Goal: Task Accomplishment & Management: Complete application form

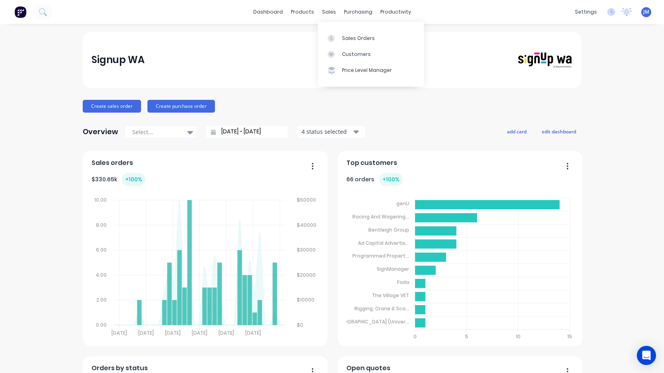
click at [349, 42] on div "Sales Orders" at bounding box center [358, 38] width 33 height 7
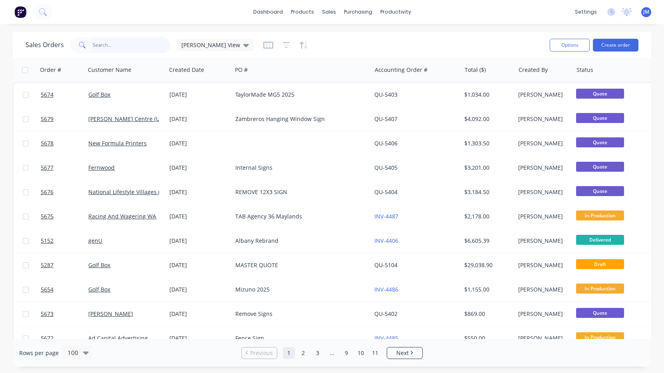
click at [123, 47] on input "text" at bounding box center [132, 45] width 78 height 16
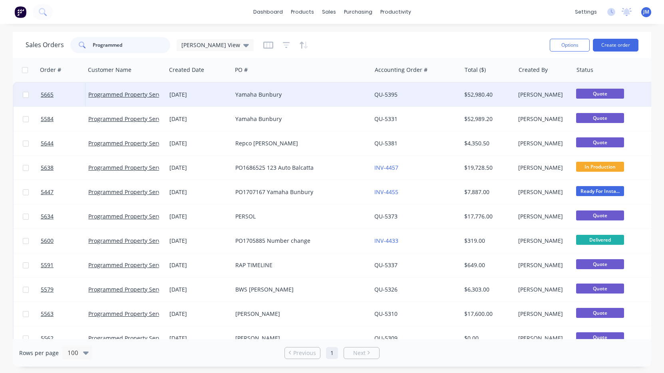
type input "Programmed"
click at [251, 99] on div "Yamaha Bunbury" at bounding box center [301, 95] width 139 height 24
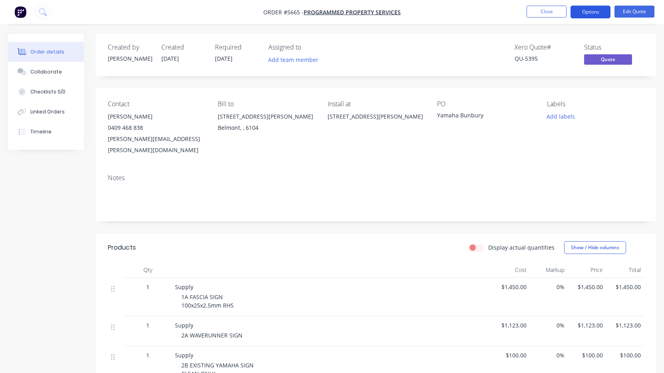
click at [596, 16] on button "Options" at bounding box center [591, 12] width 40 height 13
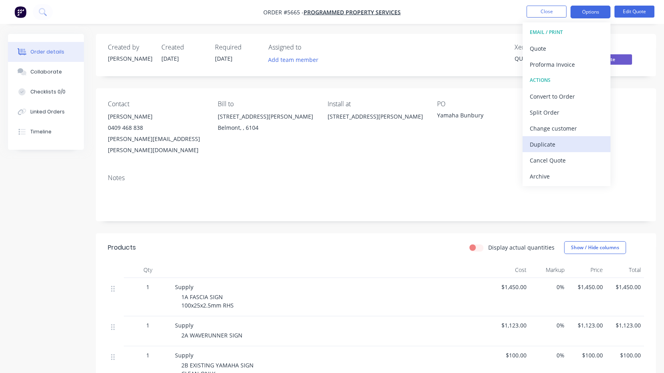
click at [564, 144] on div "Duplicate" at bounding box center [567, 145] width 74 height 12
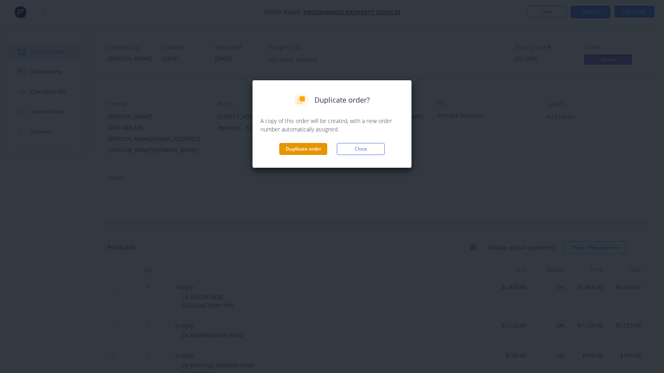
click at [300, 149] on button "Duplicate order" at bounding box center [303, 149] width 48 height 12
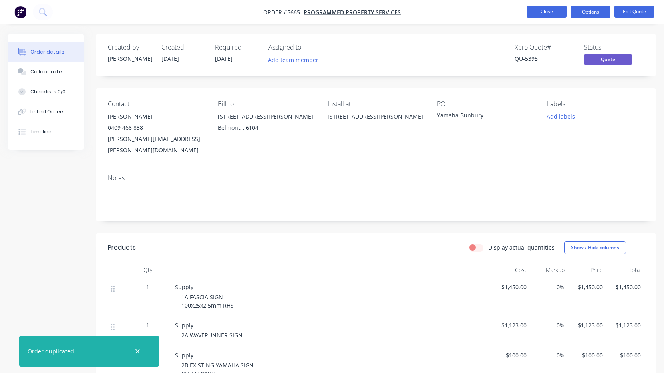
click at [539, 15] on button "Close" at bounding box center [547, 12] width 40 height 12
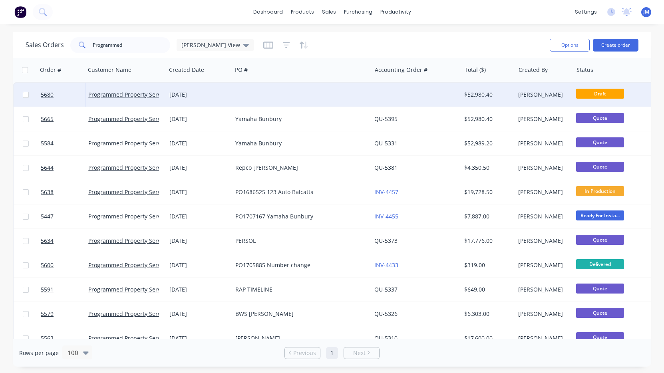
click at [256, 95] on div at bounding box center [301, 95] width 139 height 24
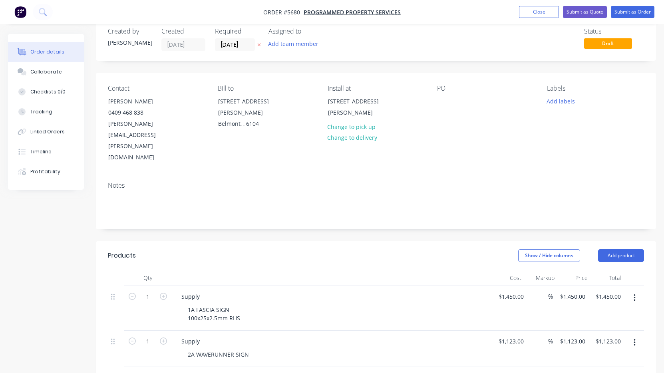
scroll to position [14, 0]
click at [443, 104] on div at bounding box center [443, 103] width 13 height 12
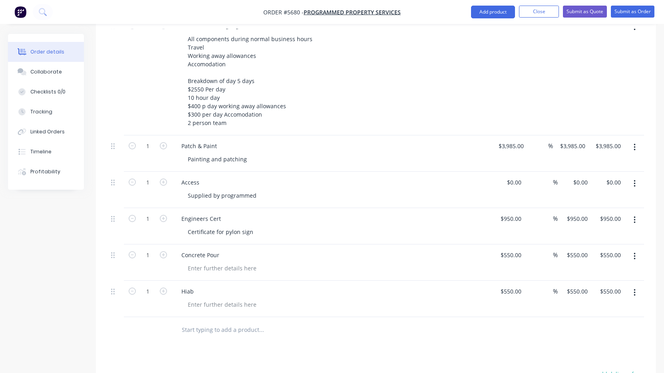
scroll to position [1517, 0]
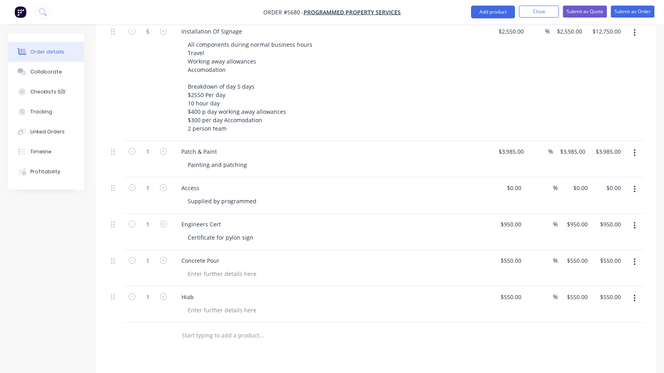
click at [634, 295] on icon "button" at bounding box center [635, 298] width 2 height 7
click at [616, 362] on div "Delete" at bounding box center [606, 368] width 62 height 12
click at [635, 258] on icon "button" at bounding box center [635, 262] width 2 height 9
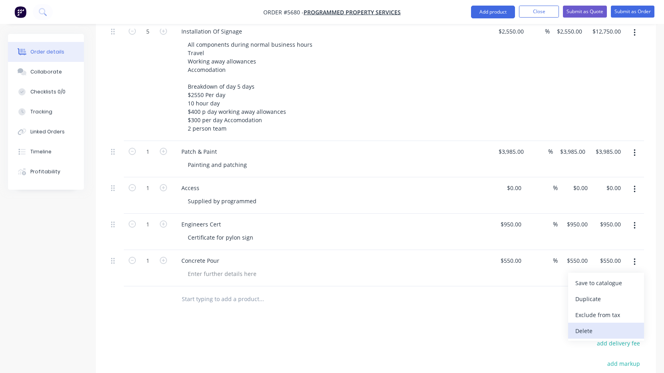
click at [610, 325] on div "Delete" at bounding box center [606, 331] width 62 height 12
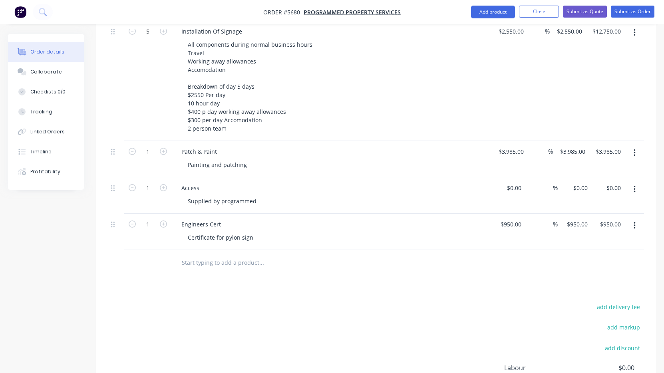
click at [636, 219] on button "button" at bounding box center [634, 226] width 19 height 14
click at [600, 289] on div "Delete" at bounding box center [606, 295] width 62 height 12
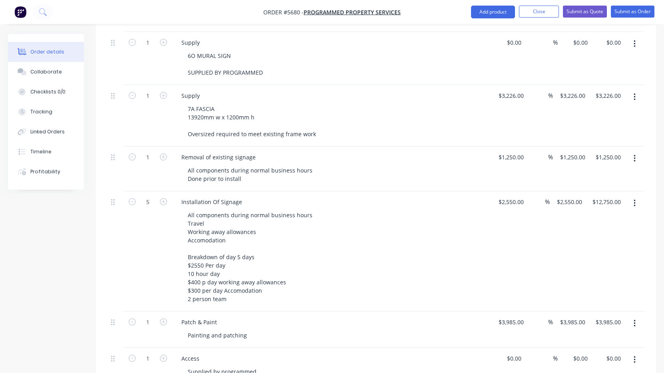
scroll to position [1341, 0]
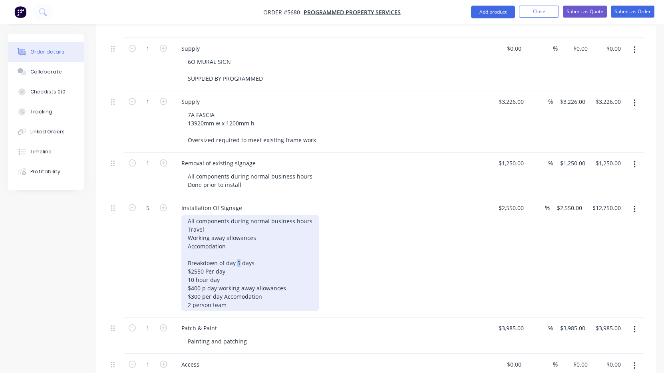
click at [237, 227] on div "All components during normal business hours Travel Working away allowances Acco…" at bounding box center [249, 262] width 137 height 95
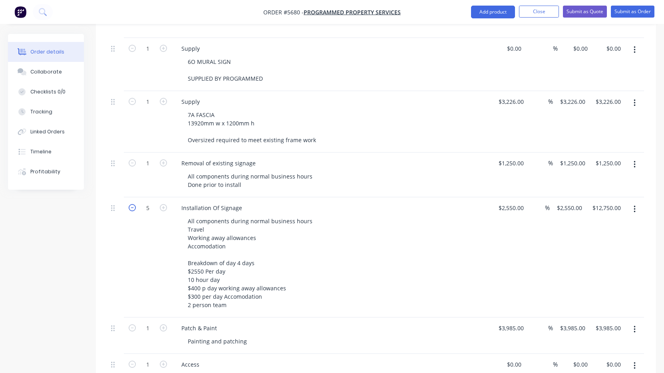
click at [130, 204] on icon "button" at bounding box center [132, 207] width 7 height 7
type input "4"
type input "$10,200.00"
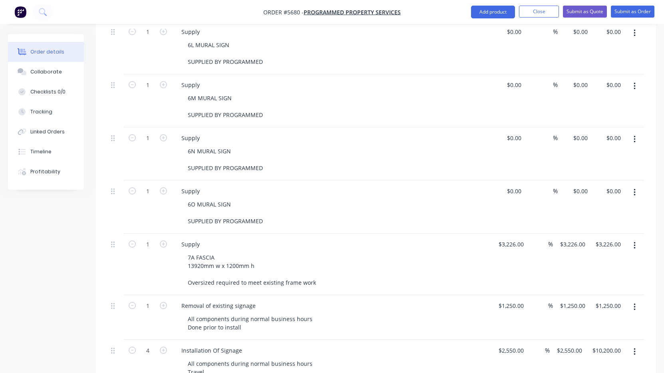
scroll to position [1198, 0]
click at [582, 12] on button "Submit as Quote" at bounding box center [585, 12] width 44 height 12
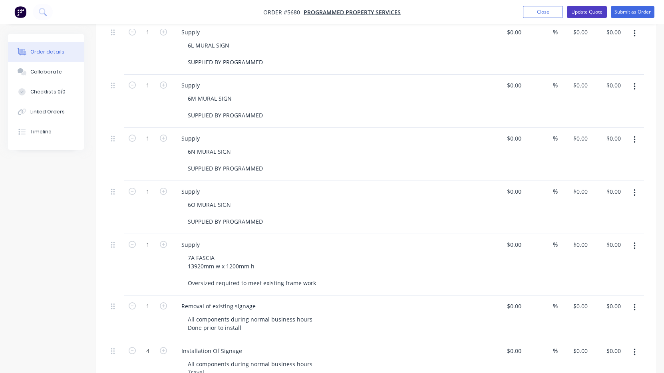
type input "$1,450.00"
type input "$1,123.00"
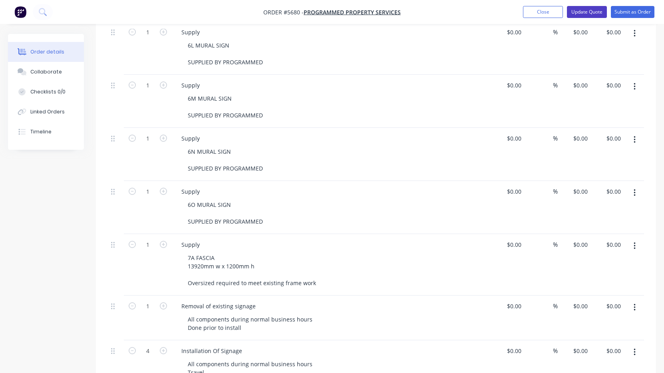
type input "$1,123.00"
type input "$100.00"
type input "$1,500.00"
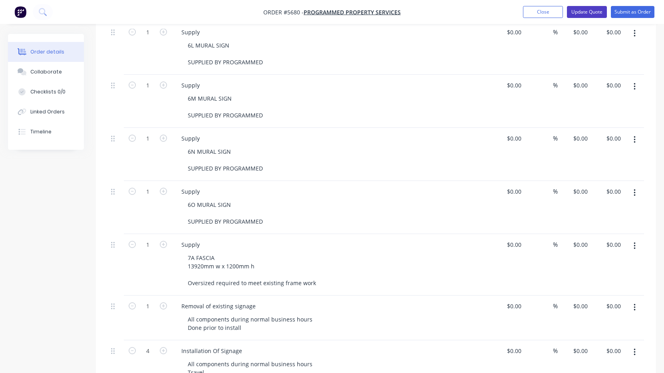
type input "$1,500.00"
type input "$650.00"
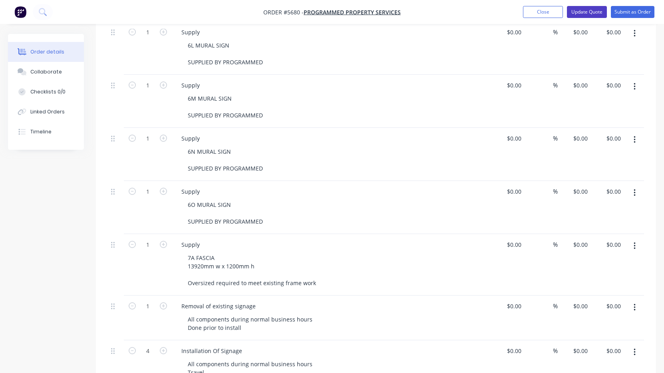
type input "$6,200.00"
type input "$9,855.00"
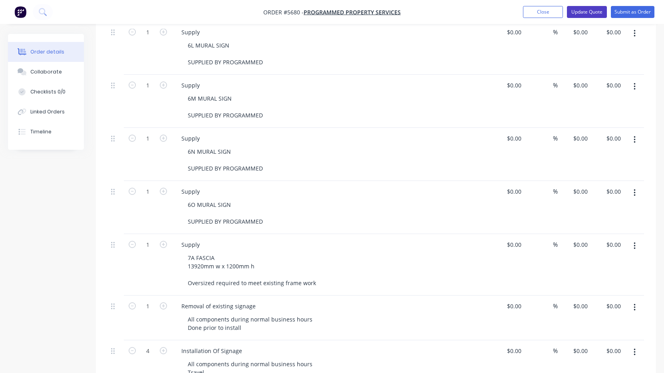
type input "$9,855.00"
type input "$650.00"
type input "$450.00"
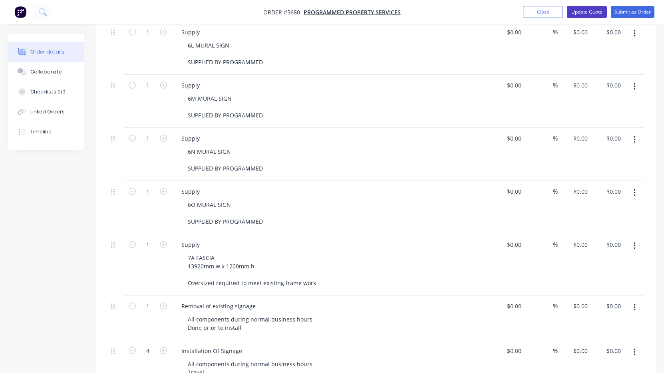
type input "$450.00"
type input "$350.00"
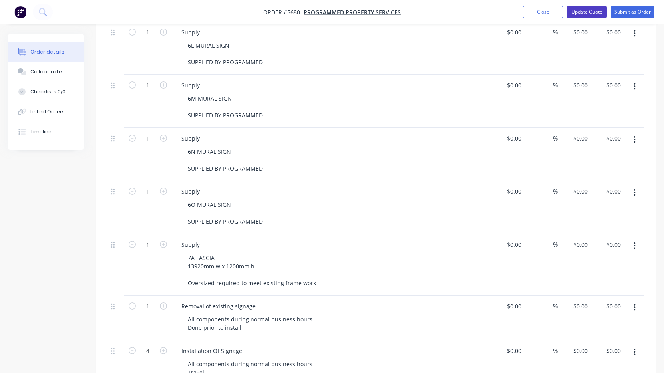
type input "$400.00"
type input "$450.00"
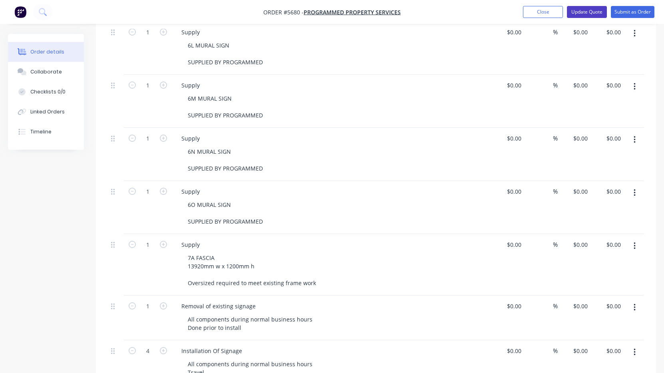
type input "$450.00"
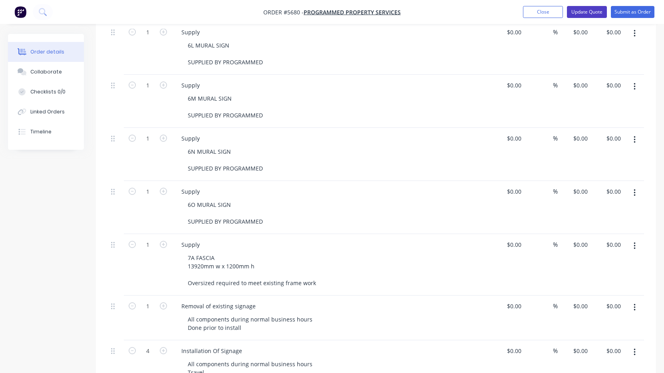
type input "$450.00"
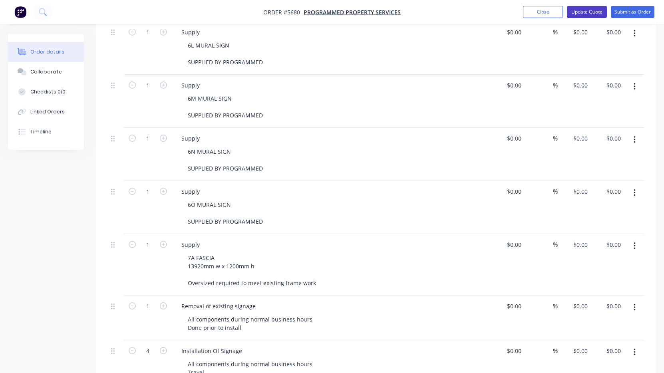
type input "$375.00"
type input "$3,226.00"
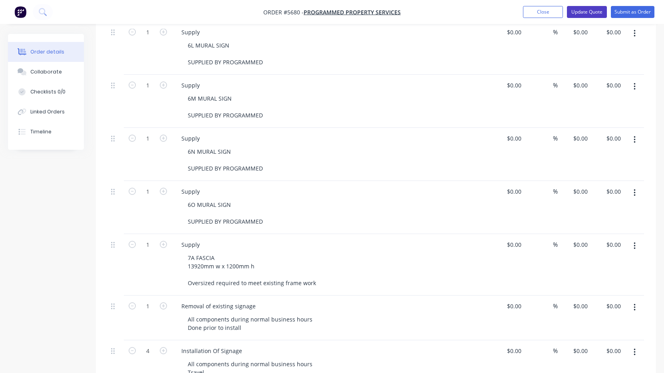
type input "$3,226.00"
type input "$1,250.00"
type input "$2,550.00"
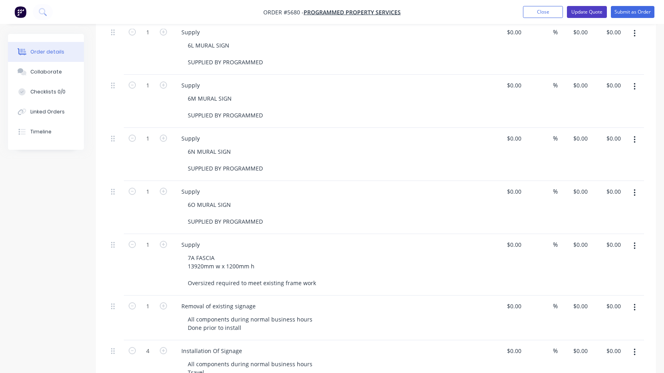
type input "$2,550.00"
type input "$10,200.00"
type input "$3,985.00"
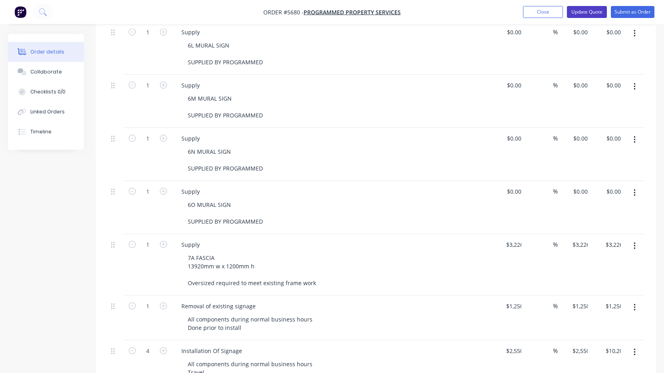
scroll to position [0, 0]
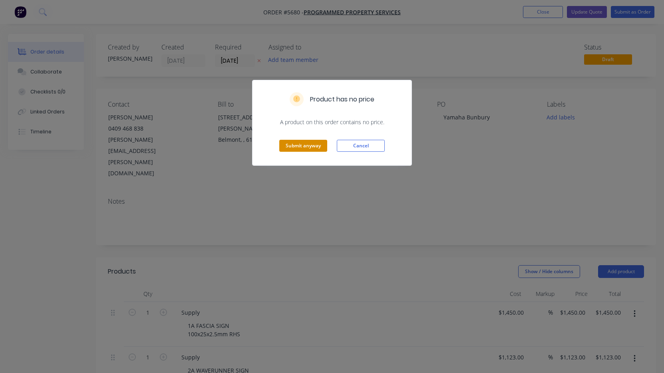
click at [319, 147] on button "Submit anyway" at bounding box center [303, 146] width 48 height 12
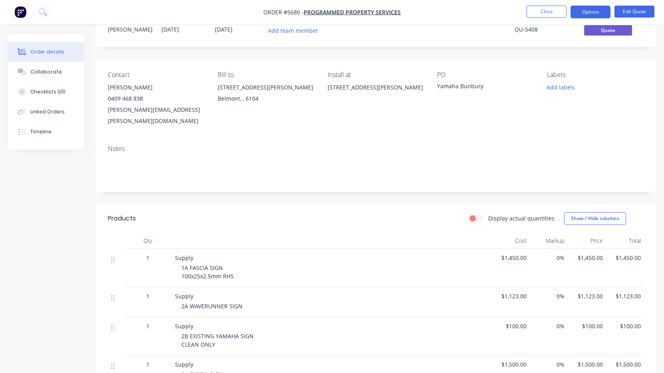
scroll to position [14, 0]
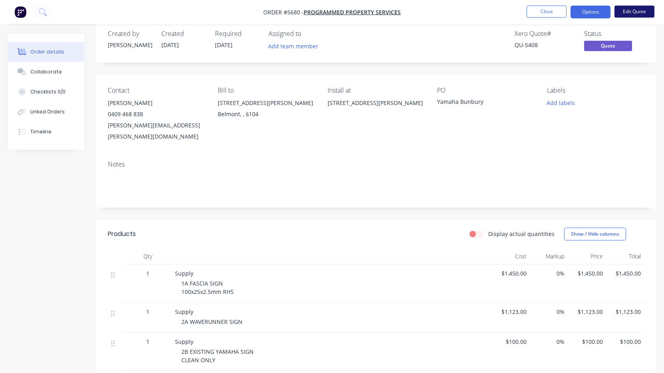
click at [639, 11] on button "Edit Quote" at bounding box center [634, 12] width 40 height 12
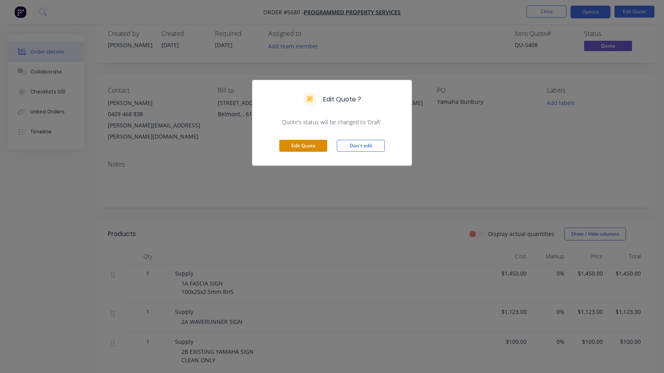
click at [310, 148] on button "Edit Quote" at bounding box center [303, 146] width 48 height 12
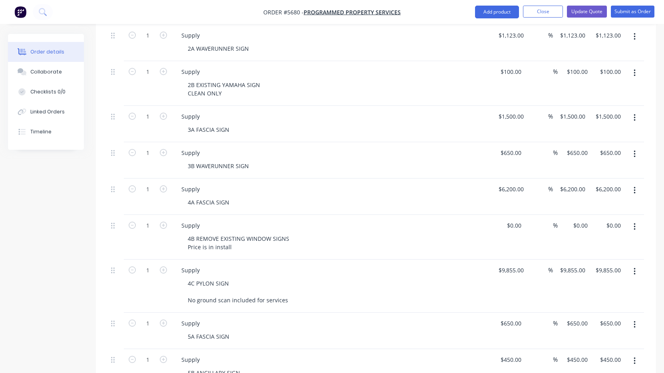
scroll to position [323, 0]
click at [634, 266] on icon "button" at bounding box center [635, 270] width 2 height 9
click at [601, 334] on div "Delete" at bounding box center [606, 340] width 62 height 12
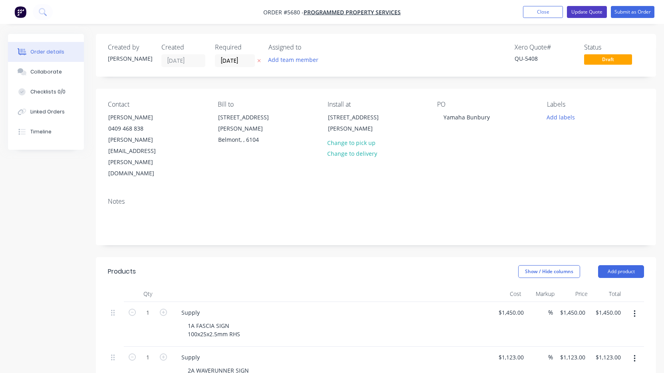
scroll to position [0, 0]
click at [589, 11] on button "Update Quote" at bounding box center [587, 12] width 40 height 12
type input "$1,450.00"
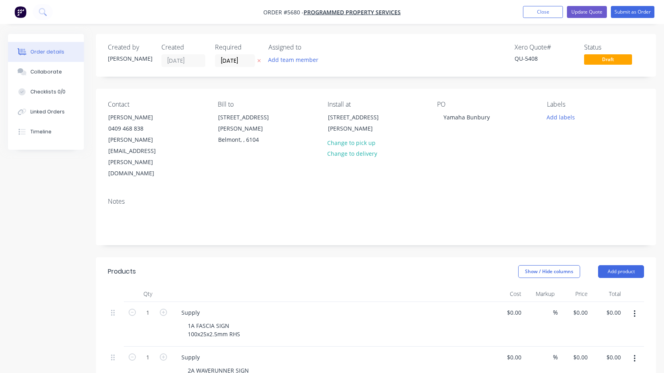
type input "$1,123.00"
type input "$100.00"
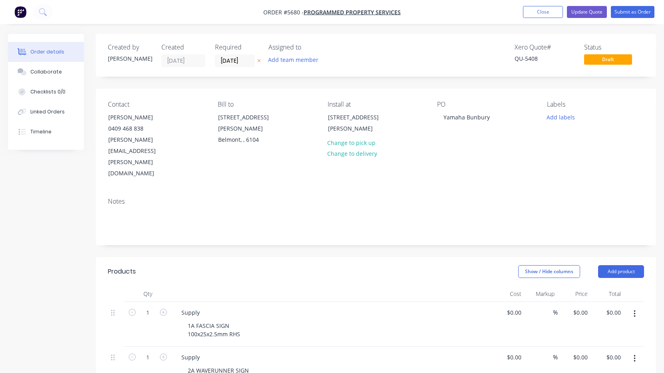
type input "$100.00"
type input "$1,500.00"
type input "$650.00"
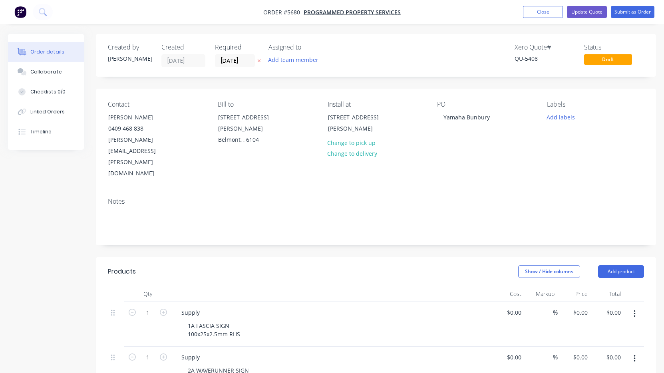
type input "$650.00"
type input "$6,200.00"
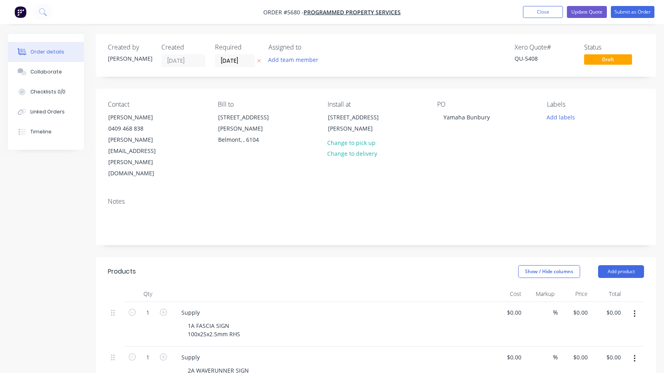
type input "$650.00"
type input "$450.00"
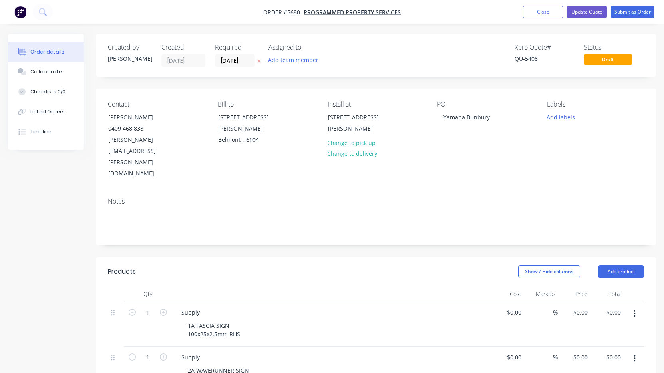
type input "$450.00"
type input "$350.00"
type input "$400.00"
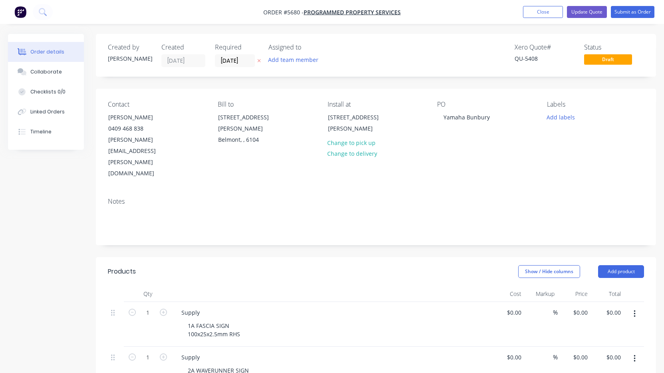
type input "$400.00"
type input "$450.00"
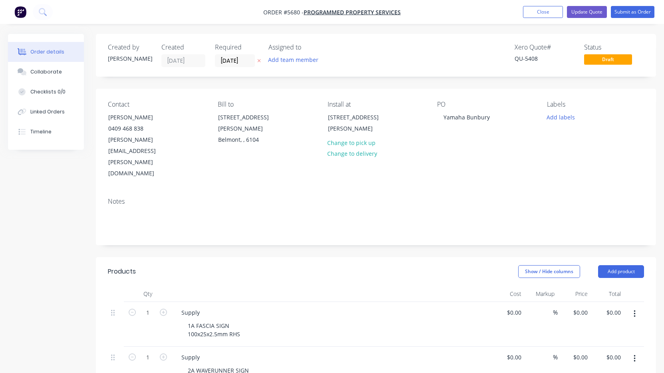
type input "$450.00"
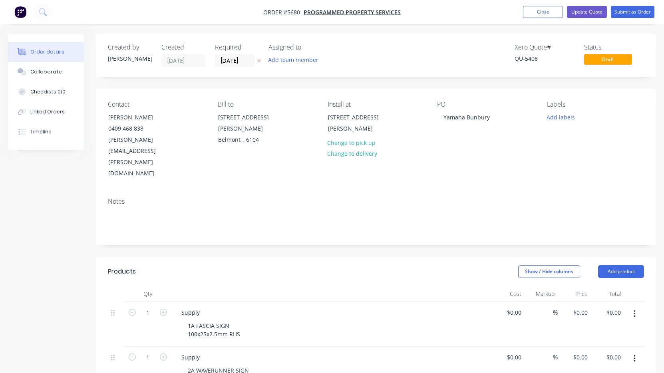
type input "$450.00"
type input "$375.00"
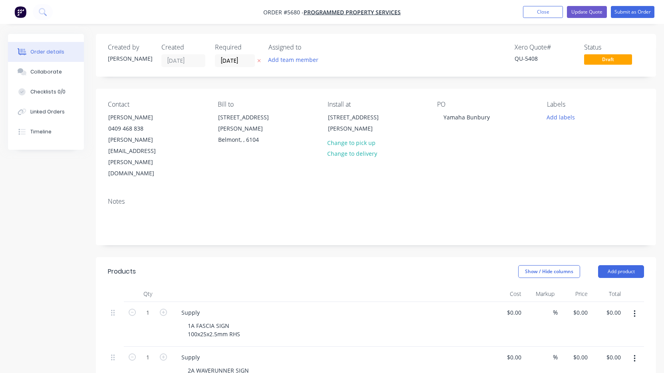
type input "$375.00"
type input "$3,226.00"
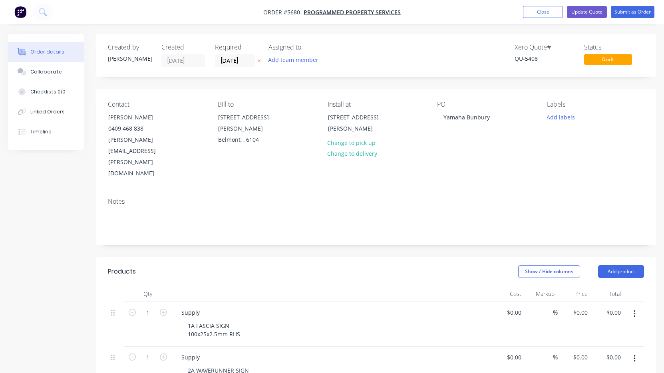
type input "$1,250.00"
type input "$2,550.00"
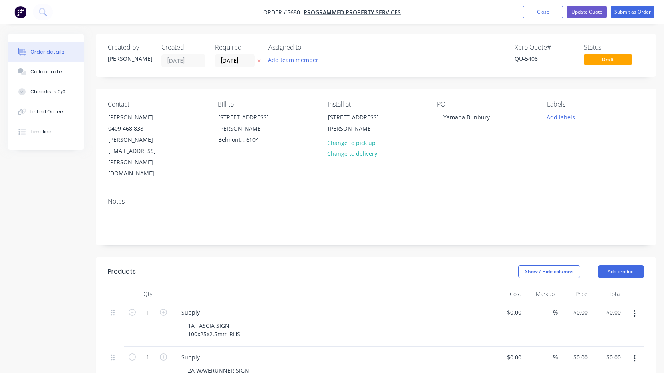
type input "$10,200.00"
type input "$3,985.00"
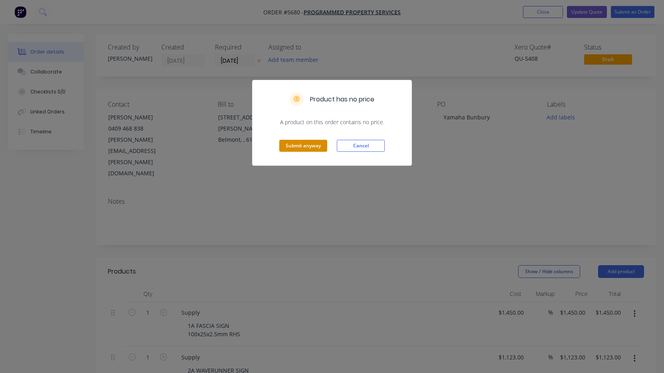
click at [309, 145] on button "Submit anyway" at bounding box center [303, 146] width 48 height 12
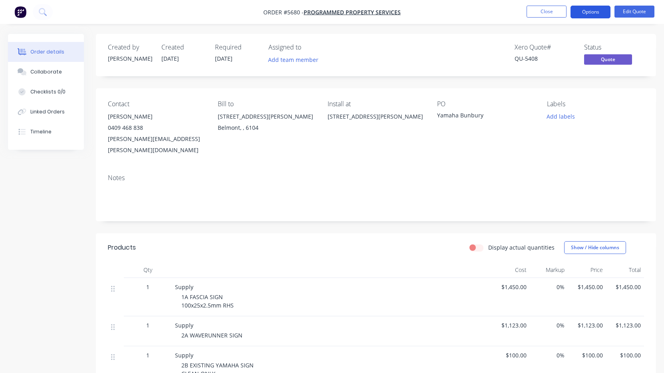
click at [588, 13] on button "Options" at bounding box center [591, 12] width 40 height 13
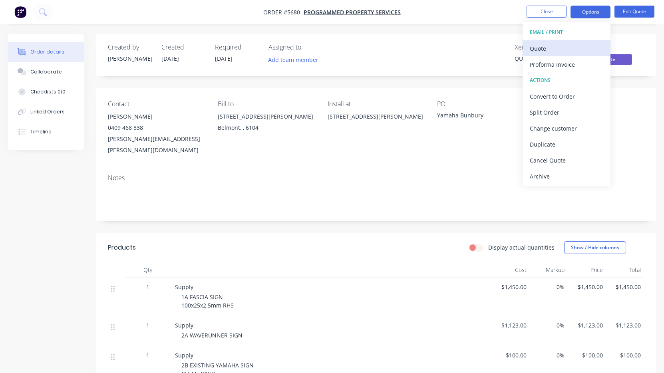
click at [579, 52] on div "Quote" at bounding box center [567, 49] width 74 height 12
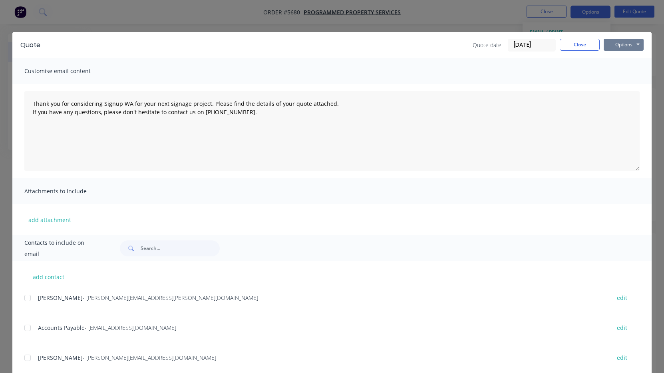
click at [620, 46] on button "Options" at bounding box center [624, 45] width 40 height 12
click at [622, 76] on button "Print" at bounding box center [629, 72] width 51 height 13
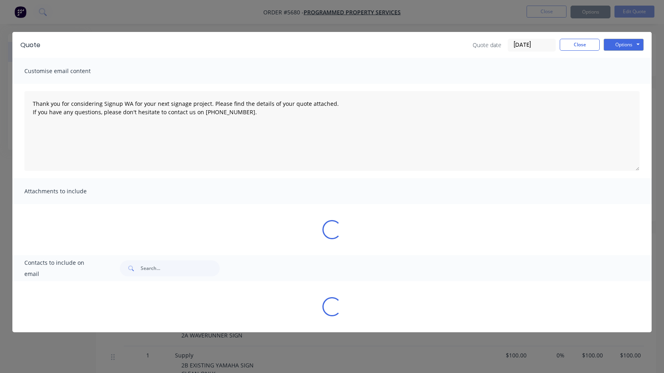
type textarea "Thank you for considering Signup WA for your next signage project. Please find …"
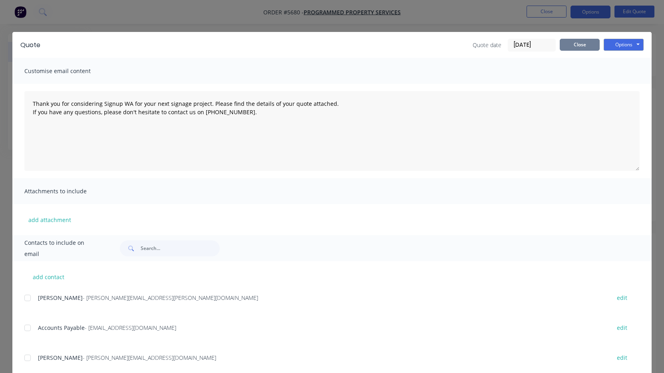
click at [577, 41] on button "Close" at bounding box center [580, 45] width 40 height 12
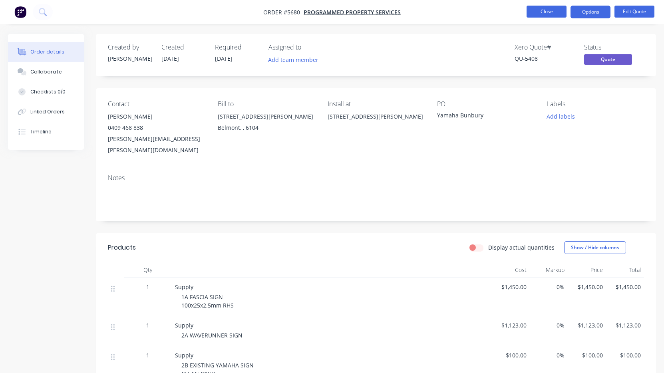
click at [542, 13] on button "Close" at bounding box center [547, 12] width 40 height 12
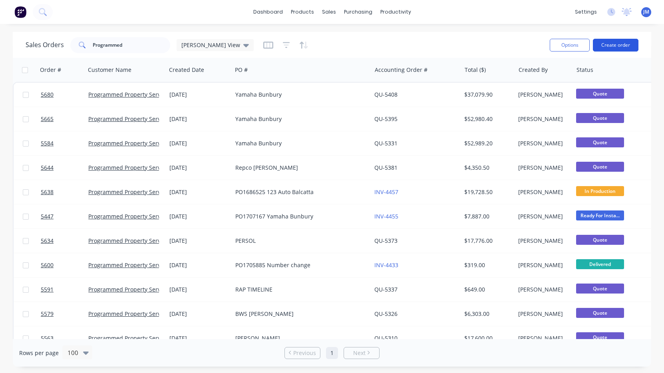
click at [622, 44] on button "Create order" at bounding box center [616, 45] width 46 height 13
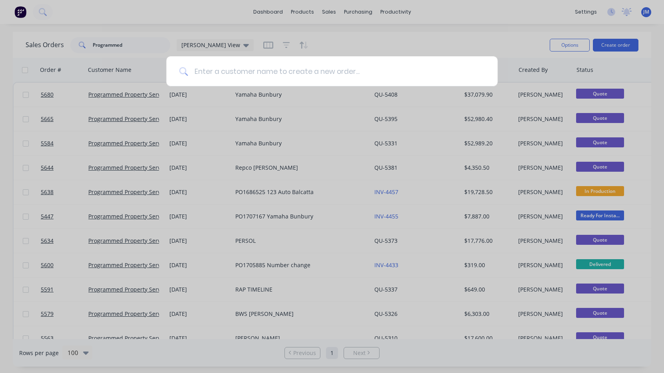
paste input "Perth Strata Co"
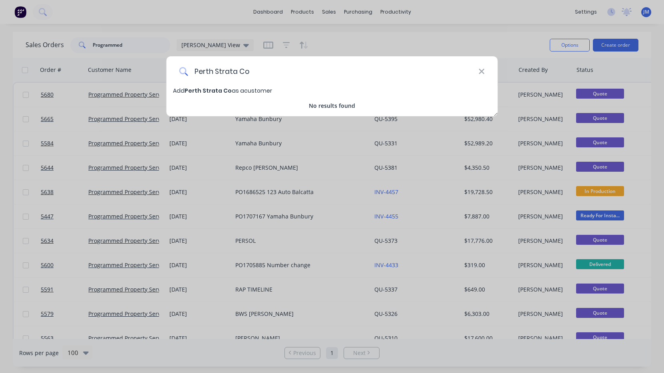
type input "Perth Strata Co"
click at [242, 91] on span "Add Perth Strata Co as a customer" at bounding box center [222, 91] width 99 height 8
select select "AU"
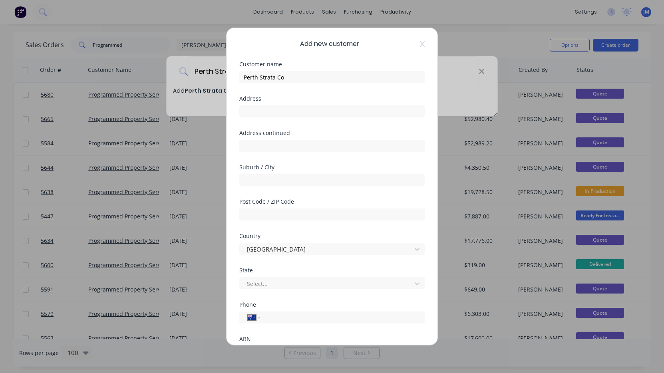
scroll to position [73, 0]
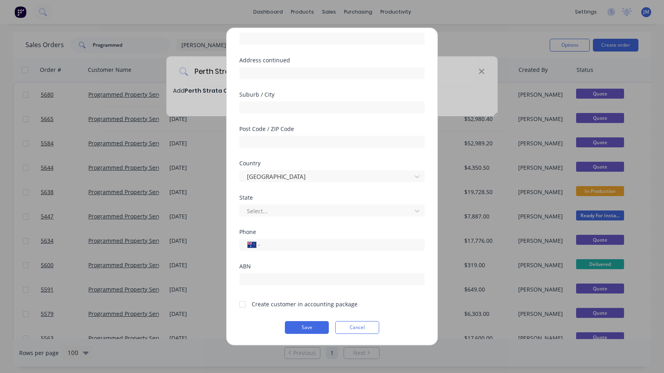
click at [241, 304] on div at bounding box center [243, 304] width 16 height 16
click at [320, 331] on button "Save" at bounding box center [307, 327] width 44 height 13
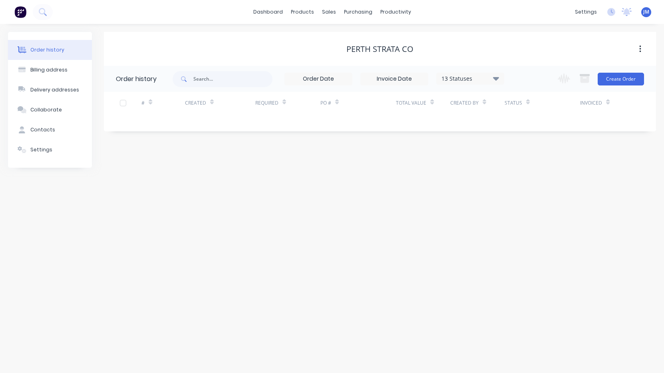
click at [623, 85] on div "Change order status Submitted In Production Ready For Install Ready For Deliver…" at bounding box center [598, 79] width 91 height 26
click at [622, 77] on button "Create Order" at bounding box center [621, 79] width 46 height 13
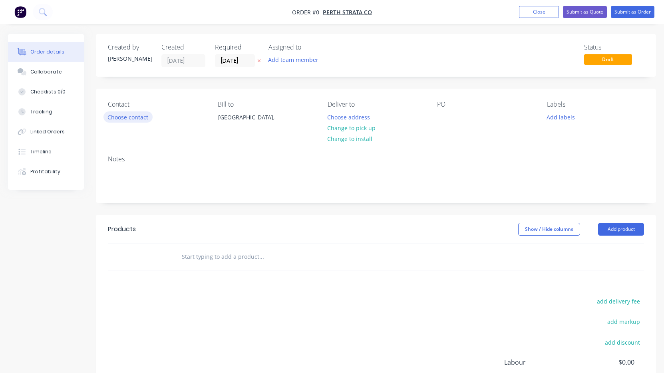
click at [132, 117] on button "Choose contact" at bounding box center [127, 116] width 49 height 11
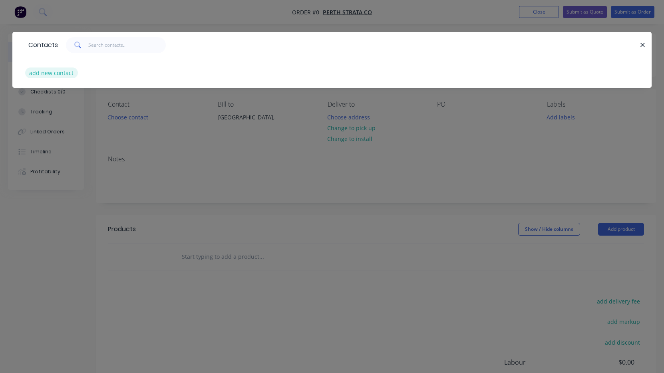
click at [53, 74] on button "add new contact" at bounding box center [51, 73] width 53 height 11
select select "AU"
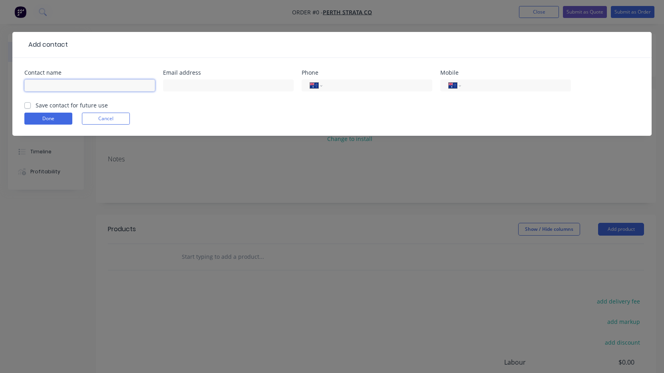
click at [95, 81] on input "text" at bounding box center [89, 86] width 131 height 12
paste input "[PERSON_NAME]"
type input "[PERSON_NAME]"
click at [36, 105] on label "Save contact for future use" at bounding box center [72, 105] width 72 height 8
click at [27, 105] on input "Save contact for future use" at bounding box center [27, 105] width 6 height 8
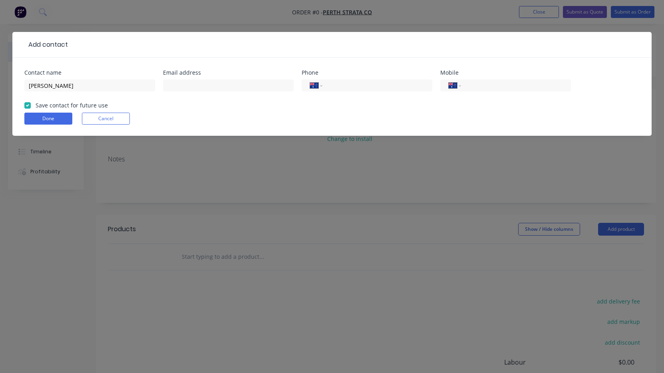
checkbox input "true"
click at [192, 88] on input "text" at bounding box center [228, 86] width 131 height 12
paste input "[EMAIL_ADDRESS][DOMAIN_NAME]"
type input "[EMAIL_ADDRESS][DOMAIN_NAME]"
click at [371, 86] on input "tel" at bounding box center [376, 85] width 96 height 9
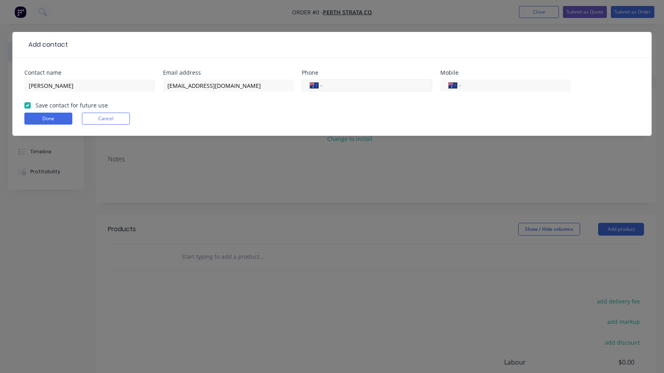
paste input "63881189"
click at [48, 117] on button "Done" at bounding box center [48, 119] width 48 height 12
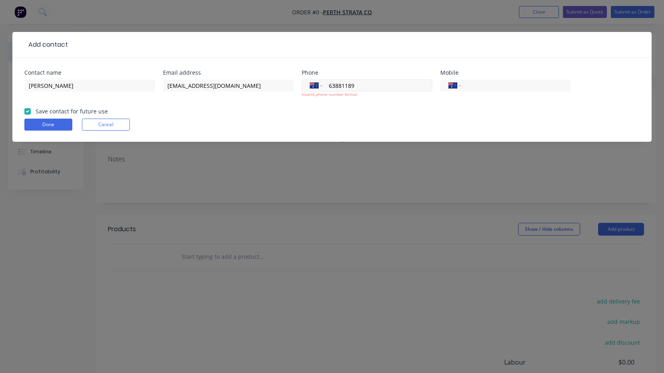
click at [362, 86] on input "63881189" at bounding box center [376, 85] width 96 height 9
click at [325, 126] on div "Done Cancel" at bounding box center [331, 125] width 615 height 12
drag, startPoint x: 330, startPoint y: 86, endPoint x: 350, endPoint y: 103, distance: 26.3
click at [330, 86] on input "63881189" at bounding box center [376, 85] width 96 height 9
type input "[PHONE_NUMBER]"
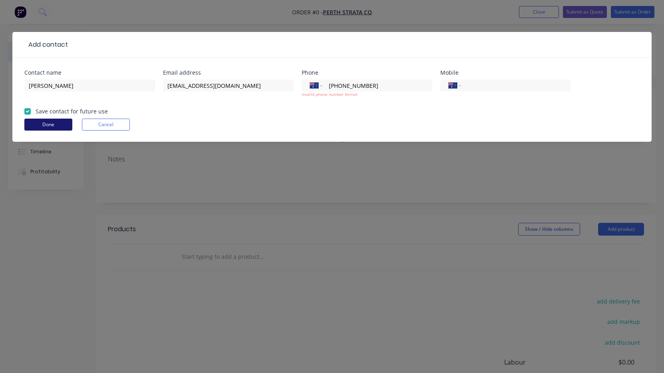
click at [54, 126] on button "Done" at bounding box center [48, 125] width 48 height 12
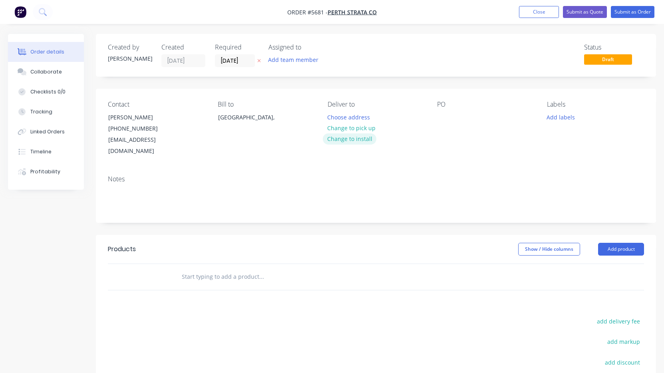
click at [356, 138] on button "Change to install" at bounding box center [350, 138] width 54 height 11
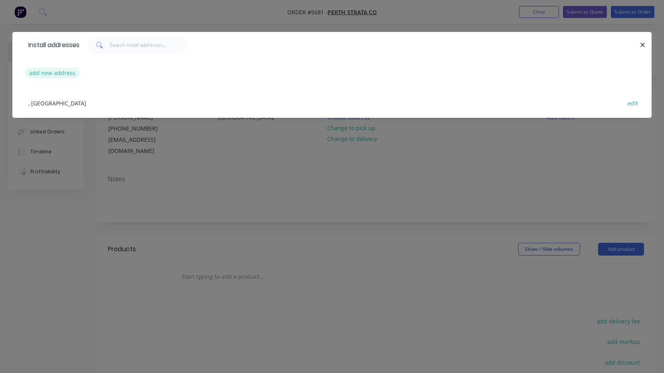
click at [63, 76] on button "add new address" at bounding box center [52, 73] width 55 height 11
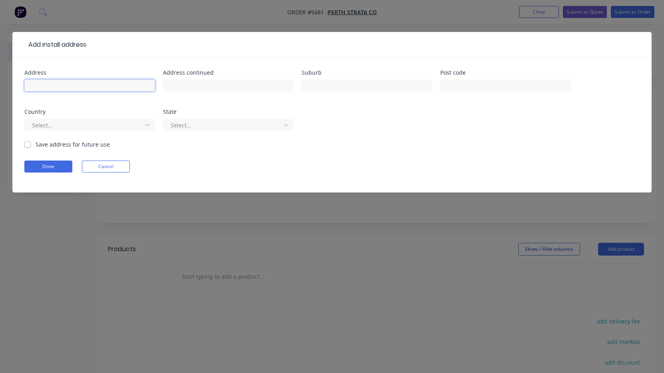
click at [68, 86] on input "text" at bounding box center [89, 86] width 131 height 12
paste input "[STREET_ADDRESS]"
type input "[STREET_ADDRESS]"
click at [50, 165] on button "Done" at bounding box center [48, 167] width 48 height 12
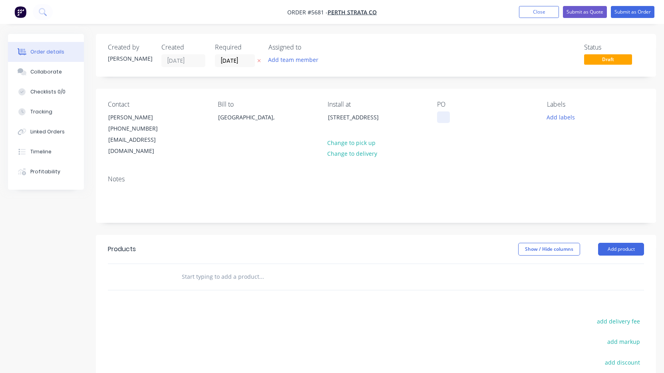
click at [441, 118] on div at bounding box center [443, 117] width 13 height 12
click at [240, 269] on input "text" at bounding box center [261, 277] width 160 height 16
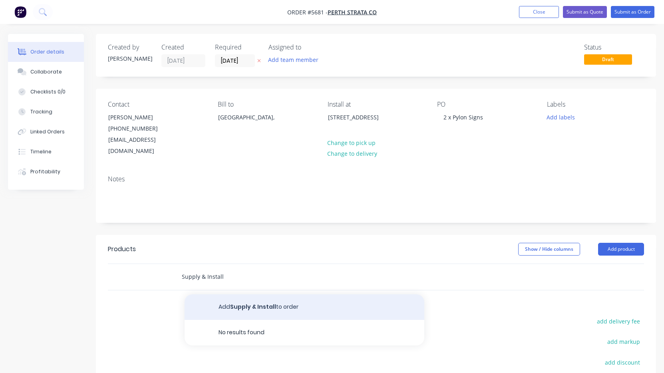
type input "Supply & Install"
click at [265, 295] on button "Add Supply & Install to order" at bounding box center [305, 307] width 240 height 26
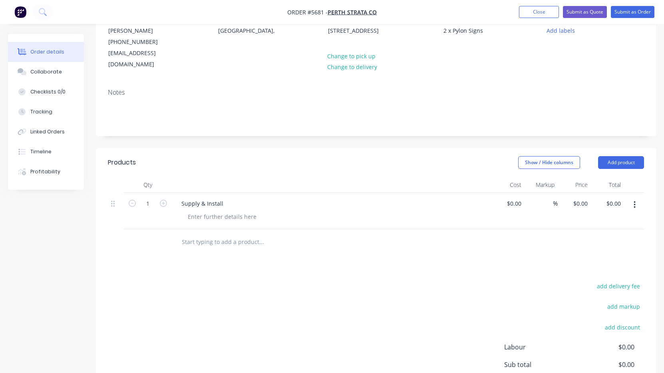
scroll to position [87, 0]
click at [214, 211] on div at bounding box center [222, 217] width 82 height 12
click at [272, 257] on div "Products Show / Hide columns Add product Qty Cost Markup Price Total 1 Supply &…" at bounding box center [376, 297] width 560 height 299
click at [271, 211] on div "1400mm w x 400mm h approx" at bounding box center [227, 217] width 93 height 12
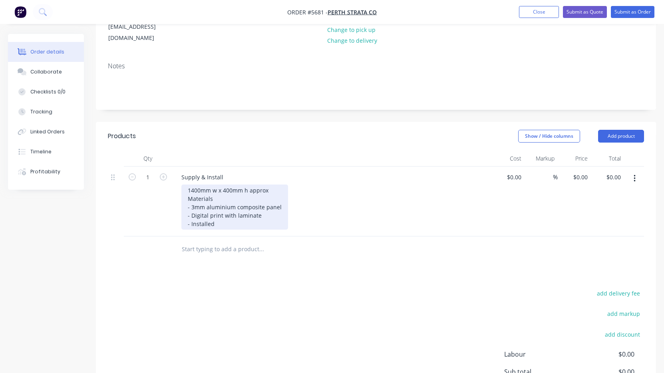
scroll to position [112, 0]
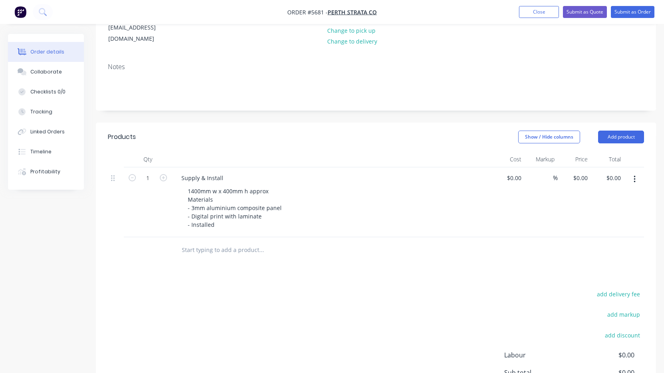
click at [247, 242] on input "text" at bounding box center [261, 250] width 160 height 16
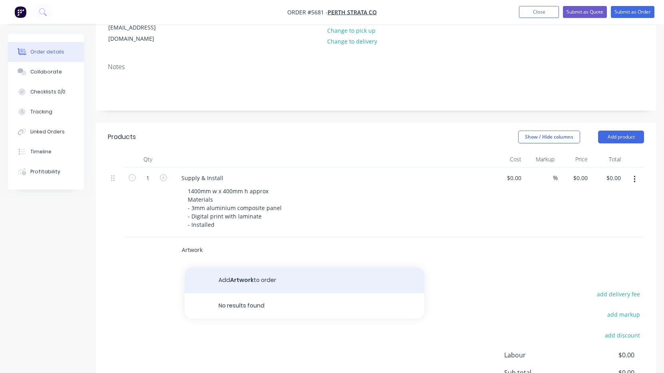
type input "Artwork"
click at [267, 268] on button "Add Artwork to order" at bounding box center [305, 281] width 240 height 26
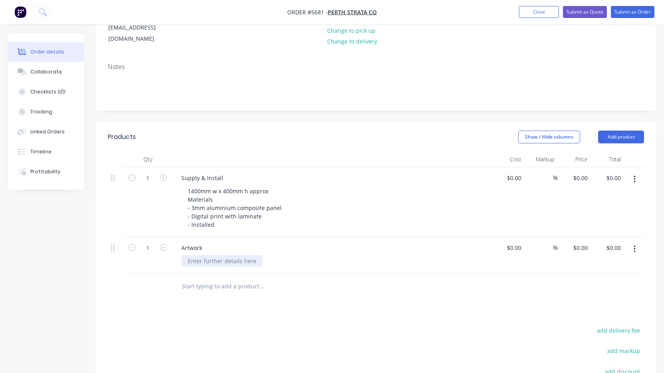
click at [221, 255] on div at bounding box center [222, 261] width 82 height 12
click at [326, 290] on input "text" at bounding box center [261, 295] width 160 height 16
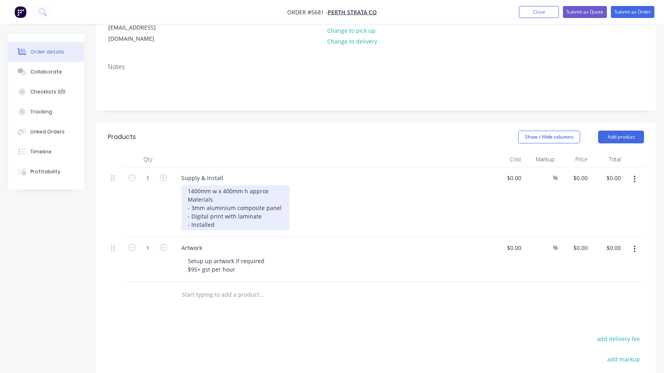
click at [187, 185] on div "1400mm w x 400mm h approx Materials - 3mm aluminium composite panel - Digital p…" at bounding box center [235, 207] width 108 height 45
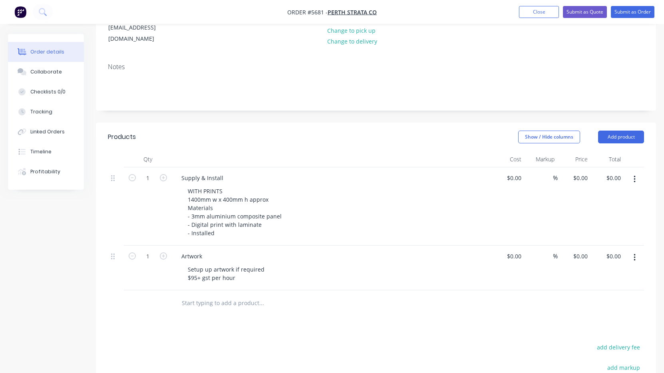
click at [635, 175] on icon "button" at bounding box center [635, 179] width 2 height 9
click at [622, 211] on div "Duplicate" at bounding box center [606, 217] width 62 height 12
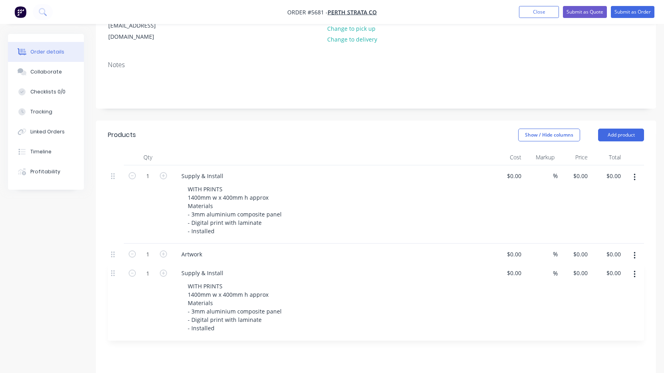
scroll to position [115, 0]
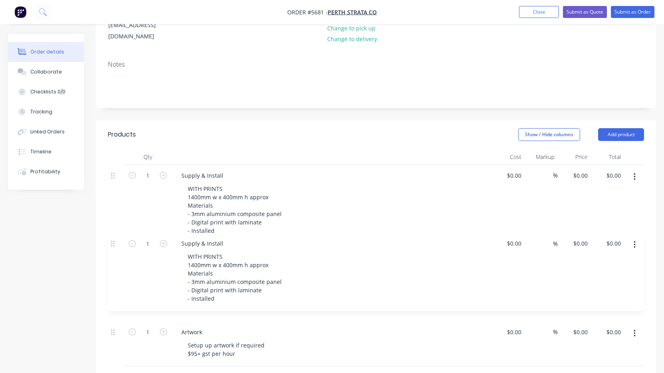
drag, startPoint x: 115, startPoint y: 263, endPoint x: 115, endPoint y: 242, distance: 21.6
click at [115, 242] on div "1 Supply & Install WITH PRINTS 1400mm w x 400mm h approx Materials - 3mm alumin…" at bounding box center [376, 265] width 536 height 201
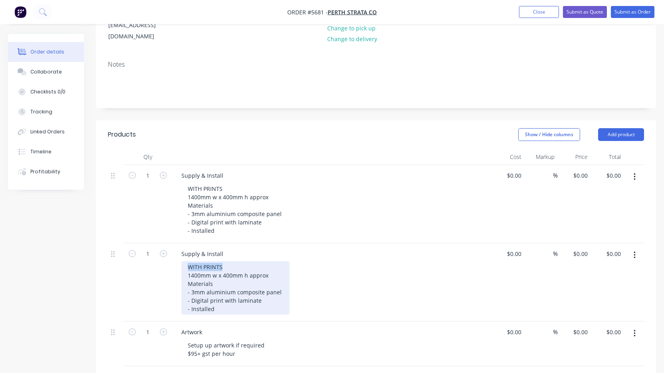
drag, startPoint x: 205, startPoint y: 256, endPoint x: 165, endPoint y: 256, distance: 40.0
click at [165, 256] on div "1 Supply & Install WITH PRINTS 1400mm w x 400mm h approx Materials - 3mm alumin…" at bounding box center [376, 282] width 536 height 78
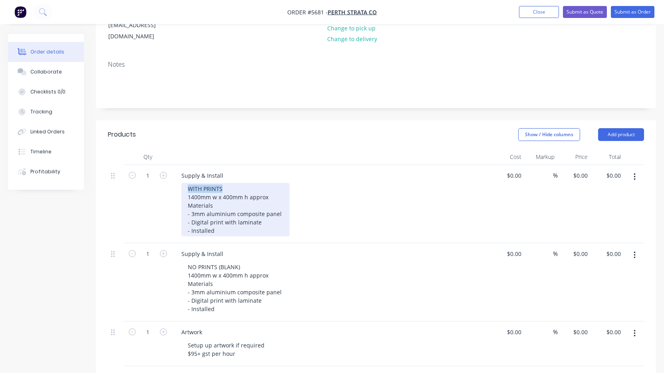
drag, startPoint x: 222, startPoint y: 178, endPoint x: 165, endPoint y: 178, distance: 57.1
click at [164, 178] on div "1 Supply & Install WITH PRINTS 1400mm w x 400mm h approx Materials - 3mm alumin…" at bounding box center [376, 204] width 536 height 78
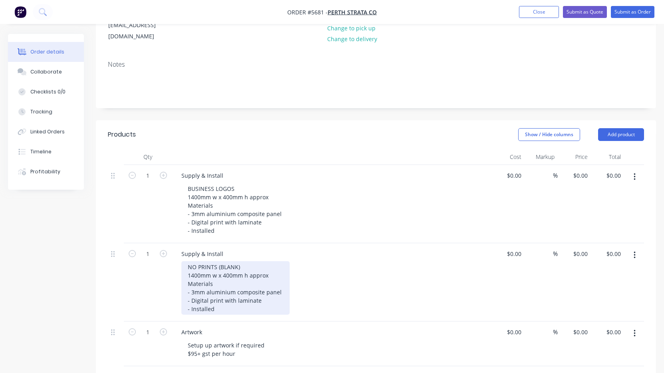
click at [252, 261] on div "NO PRINTS (BLANK) 1400mm w x 400mm h approx Materials - 3mm aluminium composite…" at bounding box center [235, 288] width 108 height 54
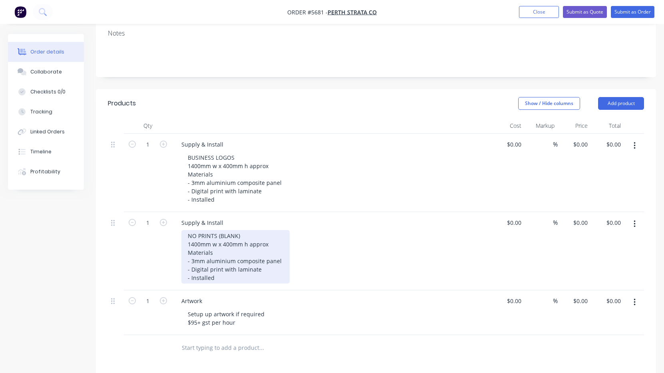
scroll to position [146, 0]
drag, startPoint x: 267, startPoint y: 258, endPoint x: 183, endPoint y: 256, distance: 83.9
click at [183, 256] on div "NO PRINTS (BLANK) 1400mm w x 400mm h approx Materials - 3mm aluminium composite…" at bounding box center [235, 257] width 108 height 54
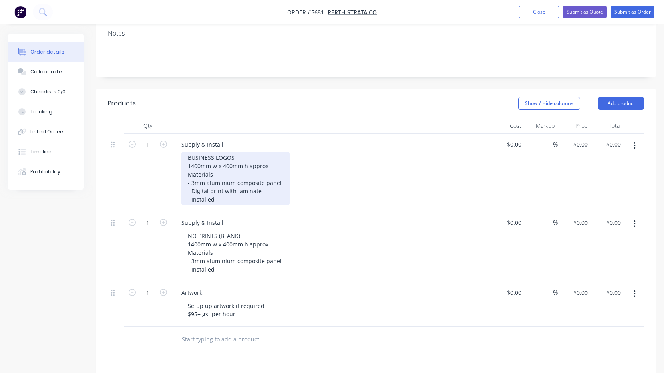
click at [226, 187] on div "BUSINESS LOGOS 1400mm w x 400mm h approx Materials - 3mm aluminium composite pa…" at bounding box center [235, 179] width 108 height 54
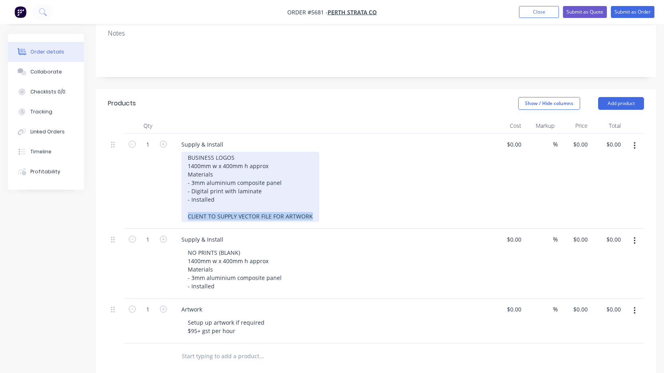
drag, startPoint x: 312, startPoint y: 204, endPoint x: 149, endPoint y: 205, distance: 162.6
click at [149, 205] on div "1 Supply & Install BUSINESS LOGOS 1400mm w x 400mm h approx Materials - 3mm alu…" at bounding box center [376, 181] width 536 height 95
copy div "CLIENT TO SUPPLY VECTOR FILE FOR ARTWORK"
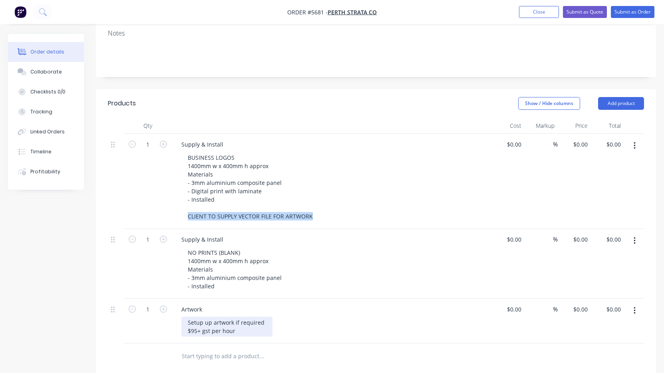
click at [248, 322] on div "Setup up artwork if required $95+ gst per hour" at bounding box center [226, 327] width 91 height 20
click at [238, 322] on div "Setup up artwork if required $95+ gst per hour" at bounding box center [226, 327] width 91 height 20
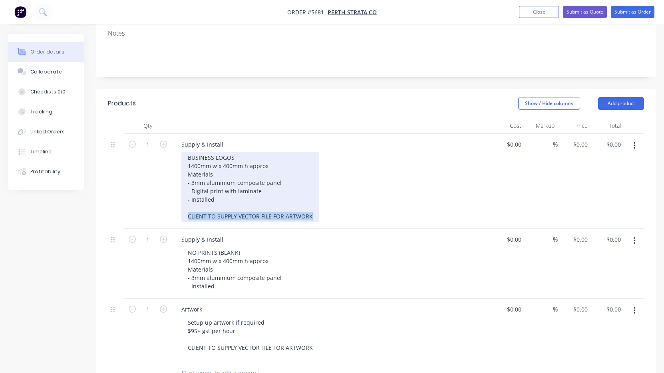
drag, startPoint x: 314, startPoint y: 203, endPoint x: 142, endPoint y: 205, distance: 171.4
click at [142, 205] on div "1 Supply & Install BUSINESS LOGOS 1400mm w x 400mm h approx Materials - 3mm alu…" at bounding box center [376, 181] width 536 height 95
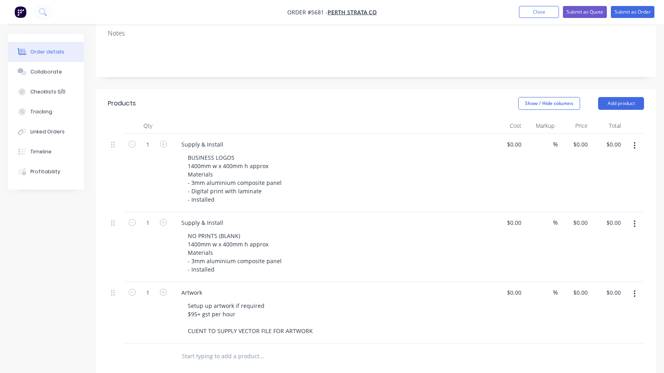
click at [304, 180] on div "BUSINESS LOGOS 1400mm w x 400mm h approx Materials - 3mm aluminium composite pa…" at bounding box center [334, 179] width 307 height 54
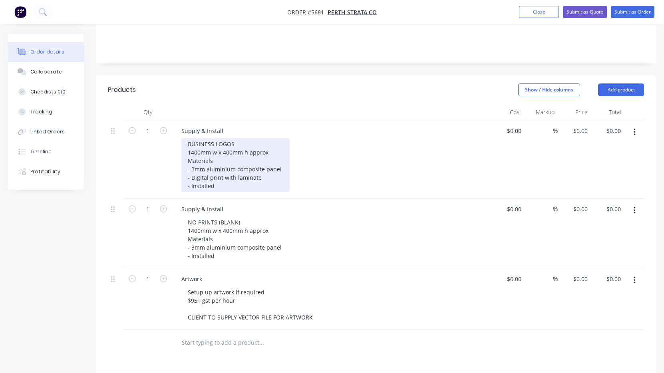
scroll to position [167, 0]
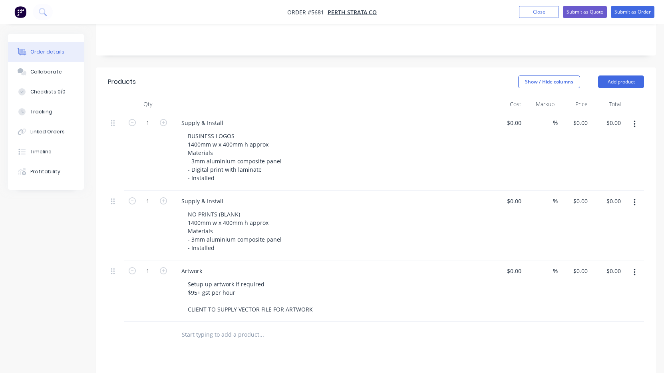
click at [633, 265] on button "button" at bounding box center [634, 272] width 19 height 14
click at [604, 304] on div "Duplicate" at bounding box center [606, 310] width 62 height 12
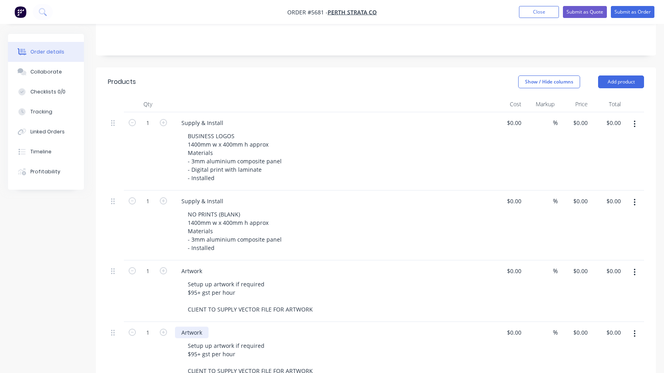
click at [195, 327] on div "Artwork" at bounding box center [192, 333] width 34 height 12
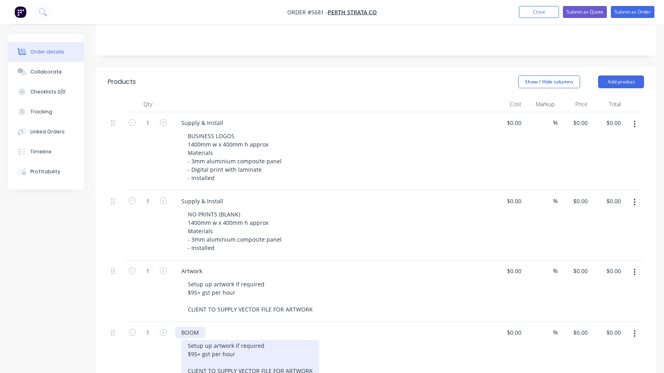
scroll to position [199, 0]
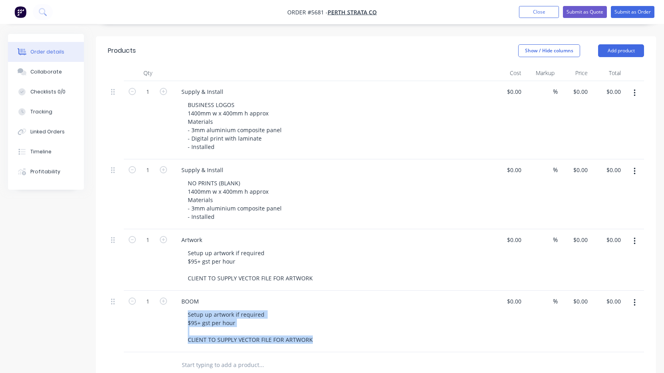
drag, startPoint x: 188, startPoint y: 304, endPoint x: 279, endPoint y: 334, distance: 96.1
click at [280, 334] on div "Setup up artwork if required $95+ gst per hour CLIENT TO SUPPLY VECTOR FILE FOR…" at bounding box center [250, 327] width 138 height 37
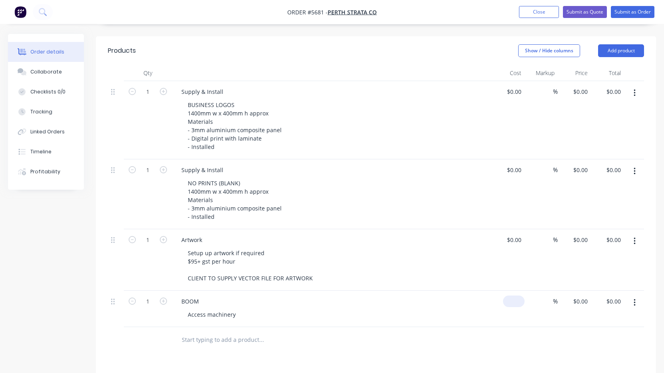
click at [512, 296] on div "$0.00" at bounding box center [514, 302] width 22 height 12
type input "$390.00"
click at [417, 342] on div "Products Show / Hide columns Add product Qty Cost Markup Price Total 1 Supply &…" at bounding box center [376, 290] width 560 height 509
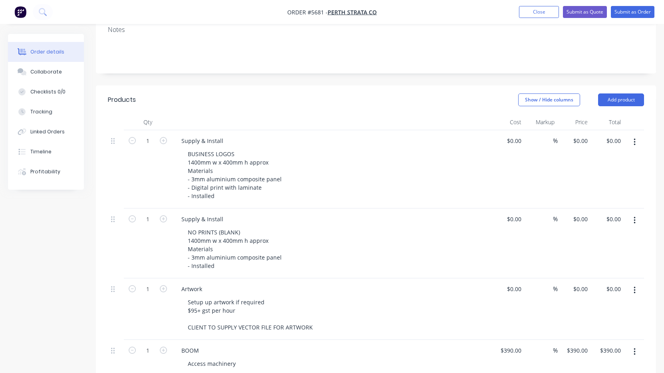
scroll to position [149, 0]
click at [513, 136] on div "$0.00" at bounding box center [514, 142] width 22 height 12
type input "$150.00"
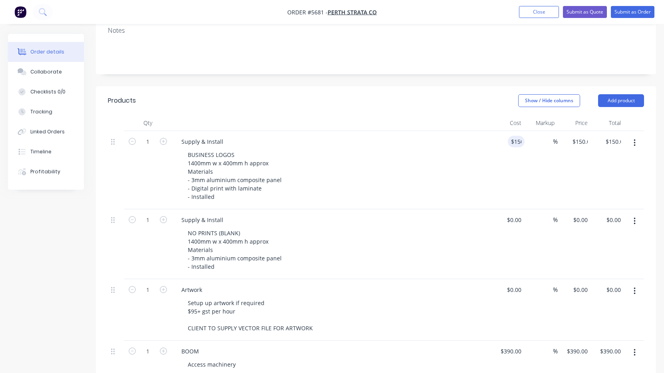
click at [469, 149] on div "BUSINESS LOGOS 1400mm w x 400mm h approx Materials - 3mm aluminium composite pa…" at bounding box center [334, 176] width 307 height 54
click at [505, 131] on div "150 $150.00" at bounding box center [507, 170] width 33 height 78
click at [505, 131] on div "$150.00 $150.00" at bounding box center [507, 170] width 33 height 78
click at [505, 131] on div "150 150" at bounding box center [507, 170] width 33 height 78
type input "$200.00"
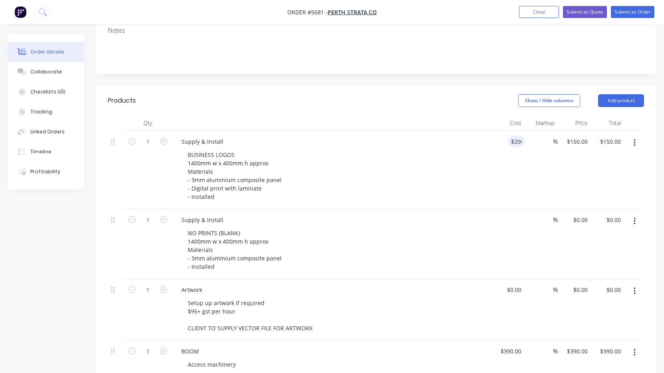
type input "$200.00"
click at [509, 209] on div "$0.00" at bounding box center [507, 244] width 33 height 70
type input "$100.00"
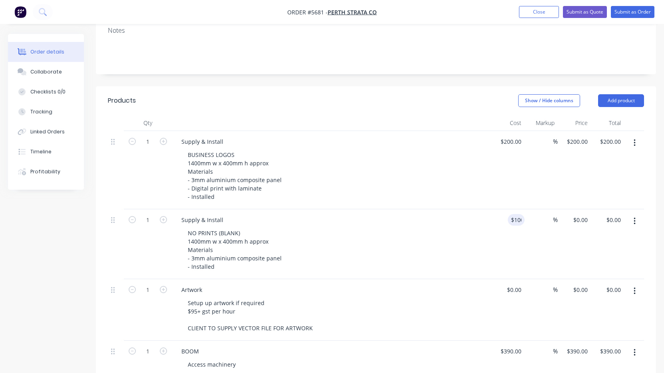
type input "$100.00"
click at [447, 246] on div "NO PRINTS (BLANK) 1400mm w x 400mm h approx Materials - 3mm aluminium composite…" at bounding box center [334, 249] width 307 height 45
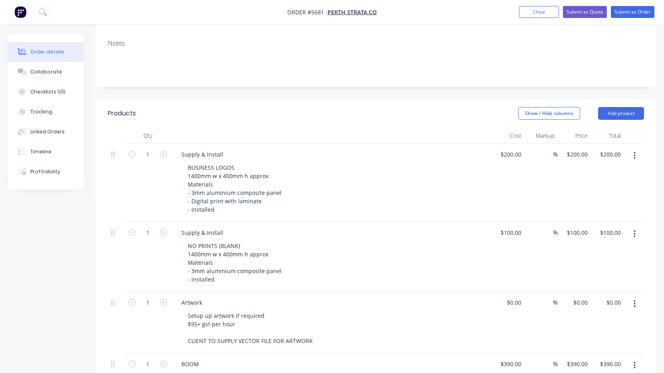
scroll to position [134, 0]
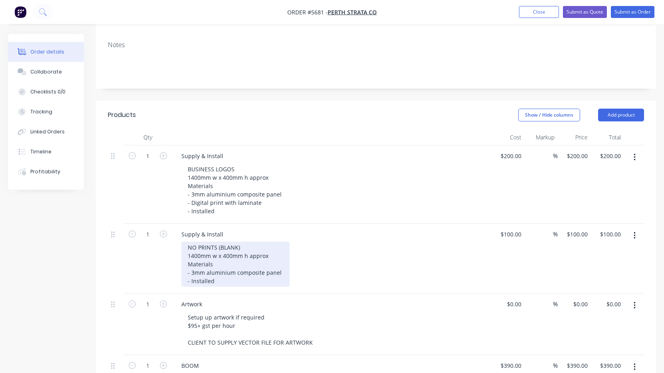
click at [186, 245] on div "NO PRINTS (BLANK) 1400mm w x 400mm h approx Materials - 3mm aluminium composite…" at bounding box center [235, 264] width 108 height 45
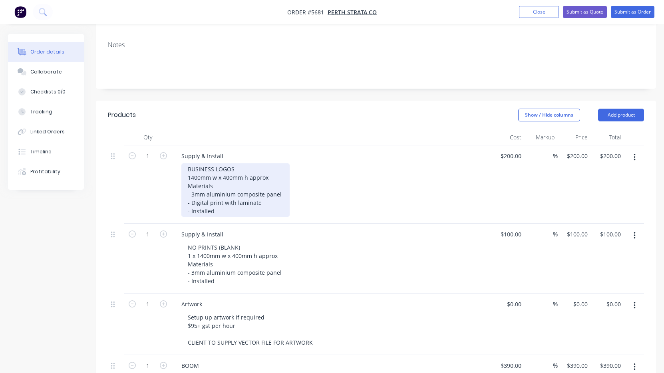
click at [185, 164] on div "BUSINESS LOGOS 1400mm w x 400mm h approx Materials - 3mm aluminium composite pa…" at bounding box center [235, 190] width 108 height 54
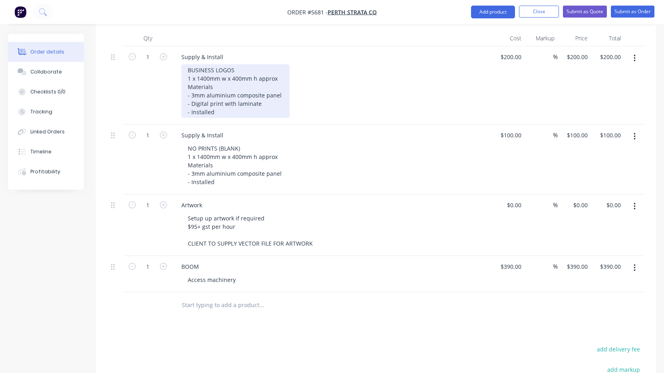
scroll to position [236, 0]
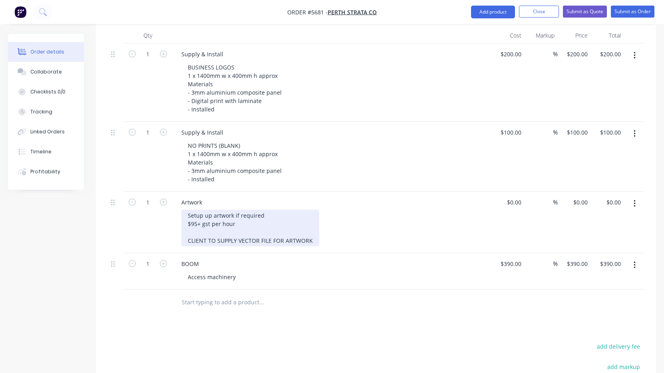
click at [305, 230] on div "Setup up artwork if required $95+ gst per hour CLIENT TO SUPPLY VECTOR FILE FOR…" at bounding box center [250, 228] width 138 height 37
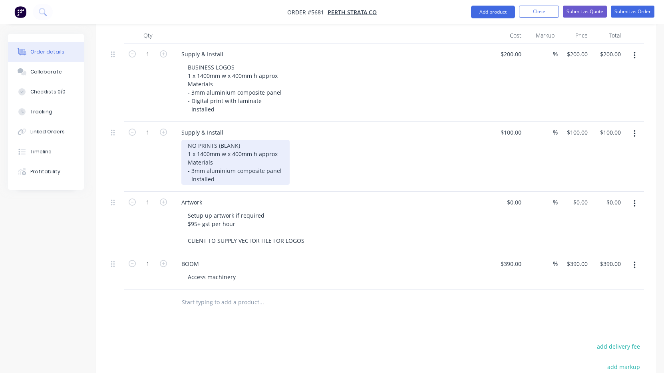
click at [242, 173] on div "NO PRINTS (BLANK) 1 x 1400mm w x 400mm h approx Materials - 3mm aluminium compo…" at bounding box center [235, 162] width 108 height 45
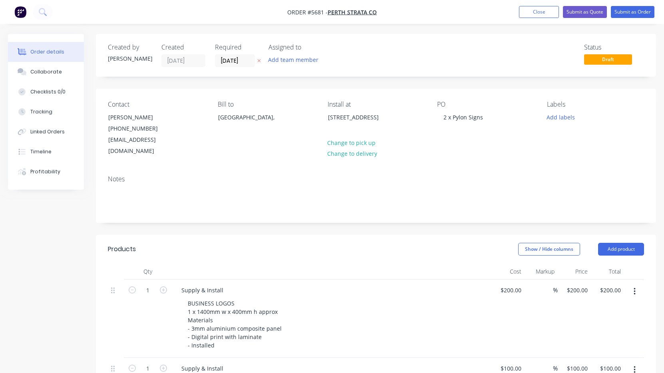
scroll to position [0, 0]
click at [585, 16] on button "Submit as Quote" at bounding box center [585, 12] width 44 height 12
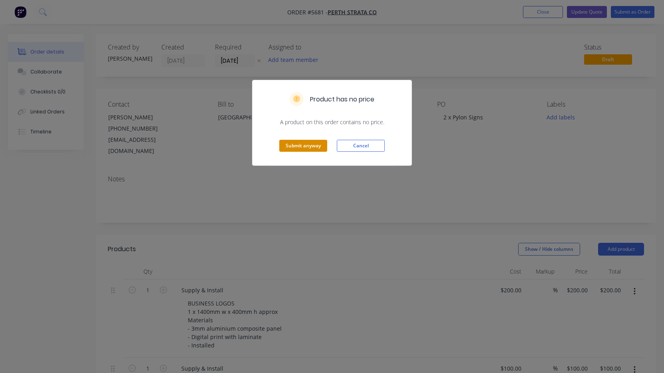
click at [316, 150] on button "Submit anyway" at bounding box center [303, 146] width 48 height 12
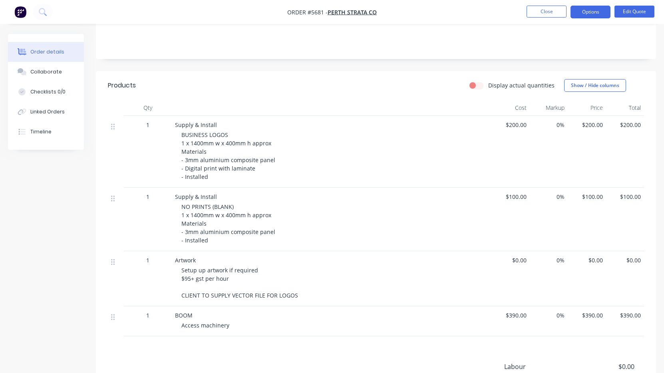
scroll to position [151, 0]
click at [517, 126] on span "$200.00" at bounding box center [511, 125] width 32 height 8
click at [626, 13] on button "Edit Quote" at bounding box center [634, 12] width 40 height 12
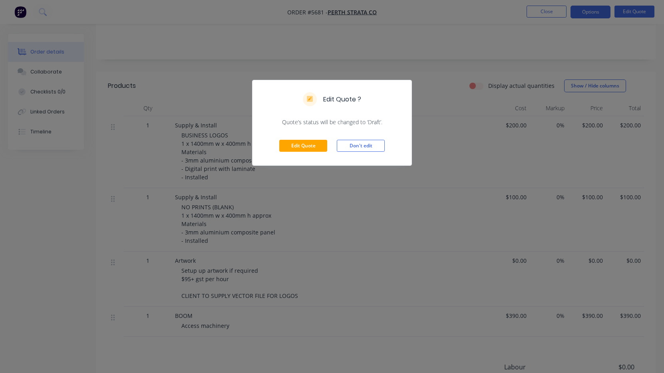
click at [311, 155] on div "Edit Quote Don't edit" at bounding box center [331, 145] width 159 height 39
click at [309, 148] on button "Edit Quote" at bounding box center [303, 146] width 48 height 12
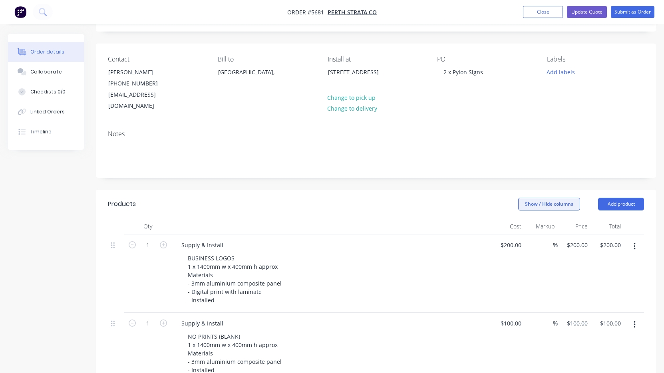
scroll to position [60, 0]
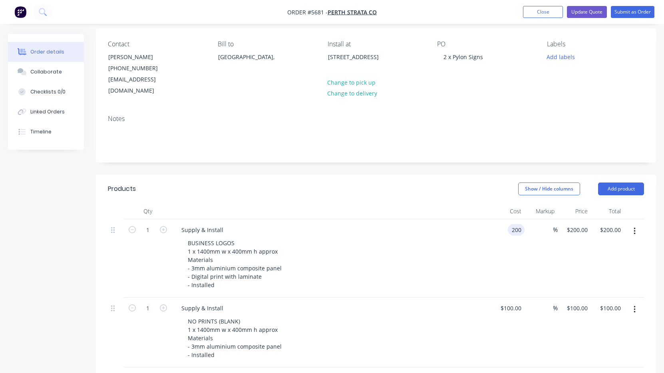
click at [504, 219] on div "200 200" at bounding box center [507, 258] width 33 height 78
click at [511, 224] on input "200" at bounding box center [518, 230] width 14 height 12
type input "$175.00"
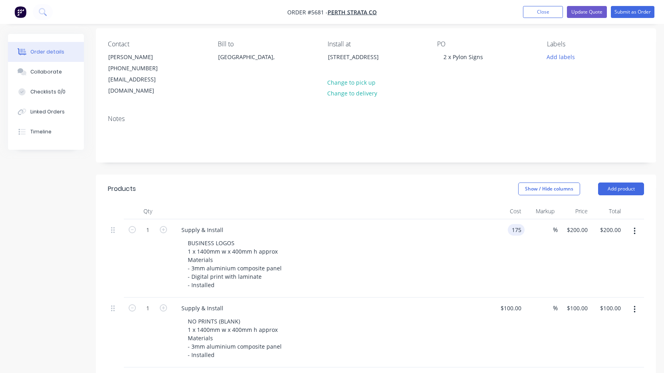
type input "$175.00"
click at [437, 243] on div "BUSINESS LOGOS 1 x 1400mm w x 400mm h approx Materials - 3mm aluminium composit…" at bounding box center [334, 264] width 307 height 54
click at [590, 12] on button "Update Quote" at bounding box center [587, 12] width 40 height 12
type input "$175.00"
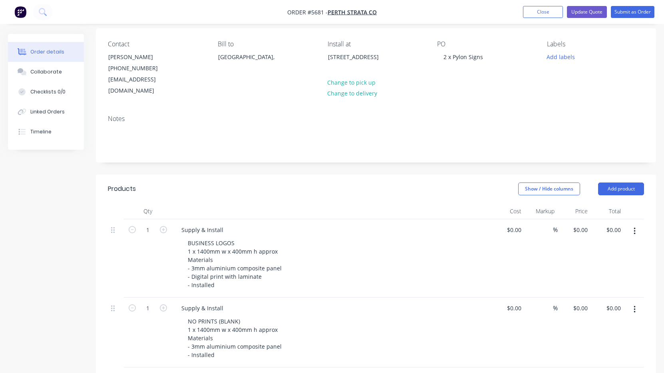
type input "$175.00"
type input "$100.00"
type input "$390.00"
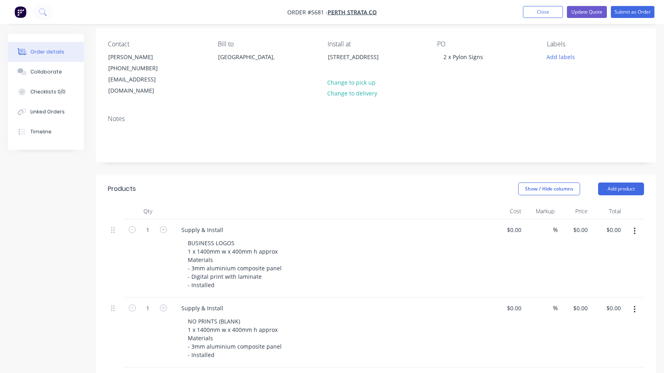
type input "$390.00"
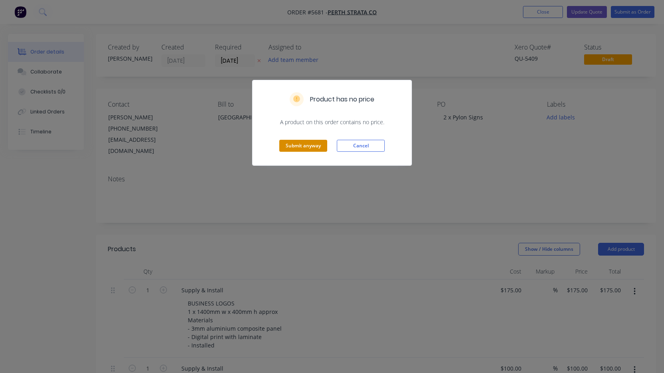
click at [298, 147] on button "Submit anyway" at bounding box center [303, 146] width 48 height 12
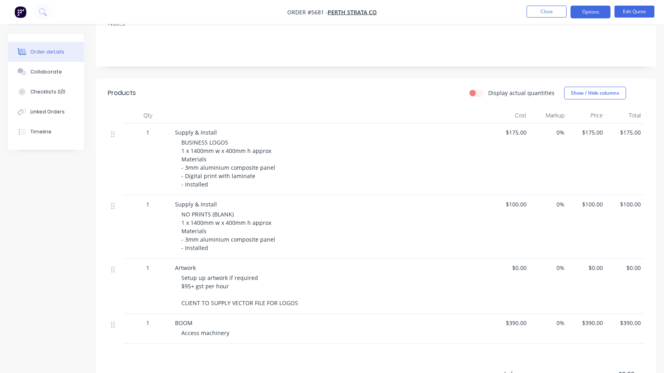
scroll to position [150, 0]
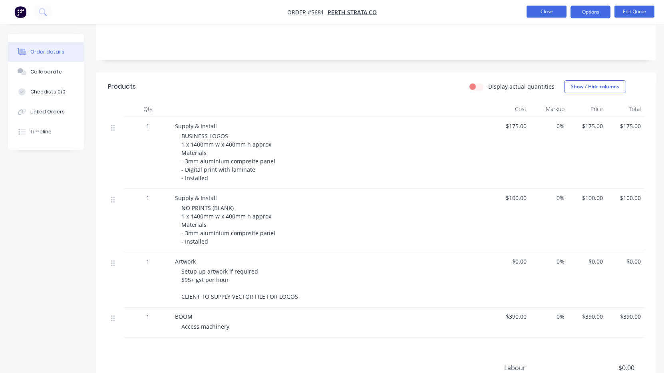
click at [551, 10] on button "Close" at bounding box center [547, 12] width 40 height 12
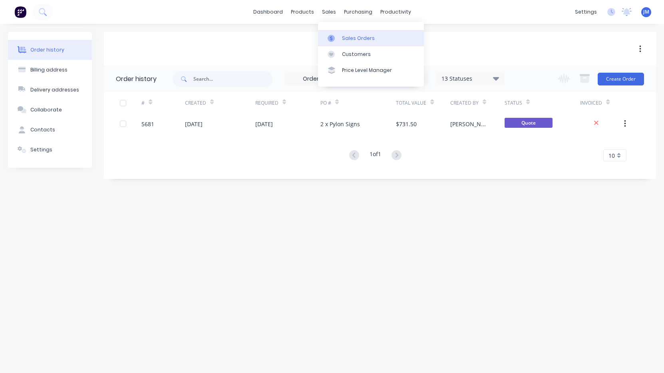
click at [347, 39] on div "Sales Orders" at bounding box center [358, 38] width 33 height 7
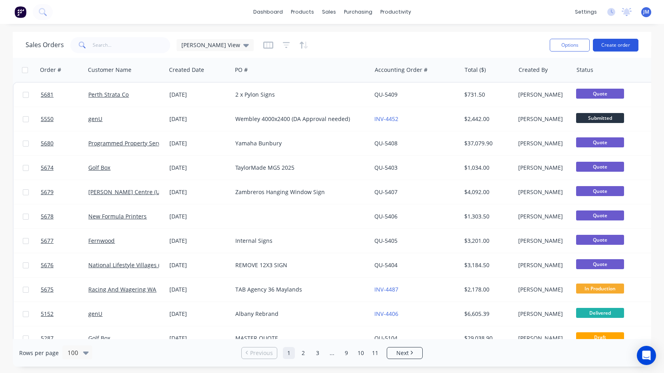
click at [612, 40] on button "Create order" at bounding box center [616, 45] width 46 height 13
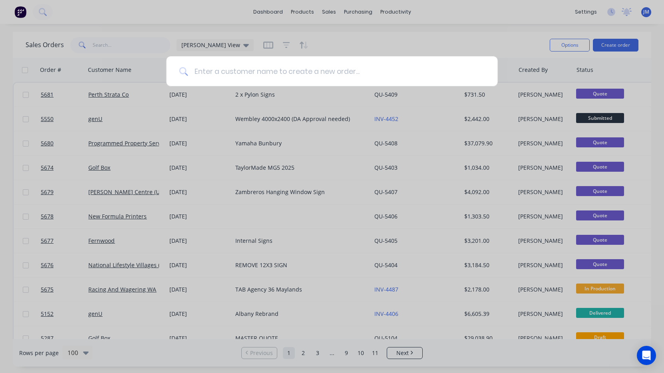
click at [332, 71] on input at bounding box center [336, 71] width 297 height 30
paste input "Ashton Safety Health Environment"
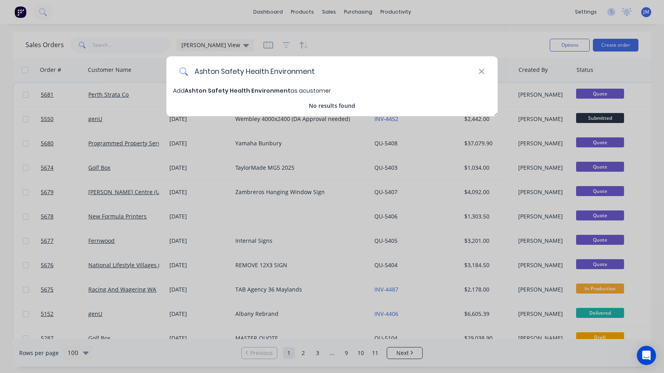
type input "Ashton Safety Health Environment"
click at [278, 91] on span "Ashton Safety Health Environment" at bounding box center [238, 91] width 106 height 8
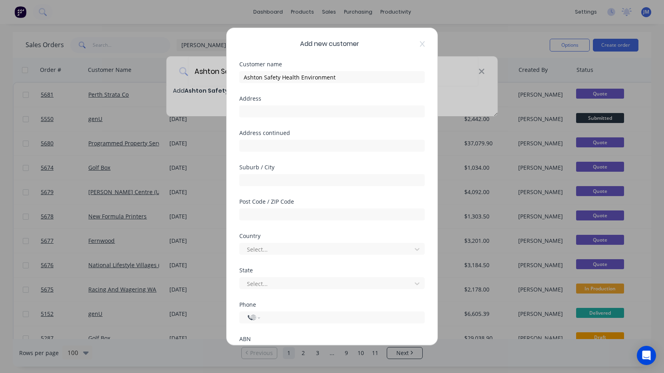
select select "AU"
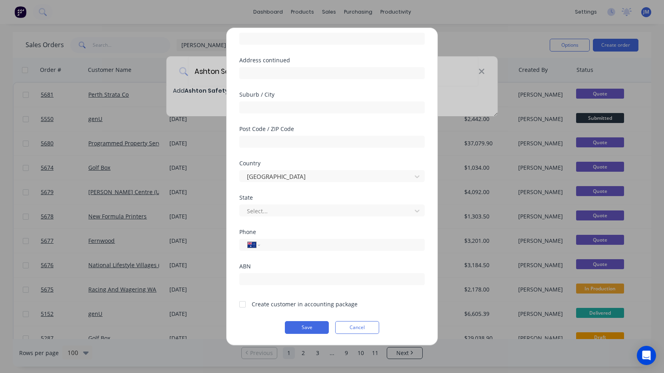
scroll to position [73, 0]
click at [241, 305] on div at bounding box center [243, 304] width 16 height 16
click at [302, 329] on button "Save" at bounding box center [307, 327] width 44 height 13
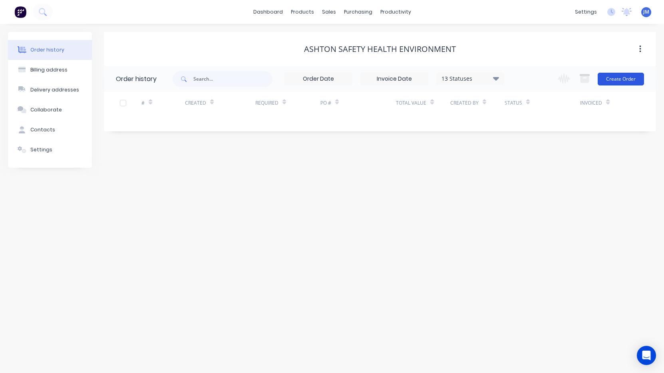
click at [616, 81] on button "Create Order" at bounding box center [621, 79] width 46 height 13
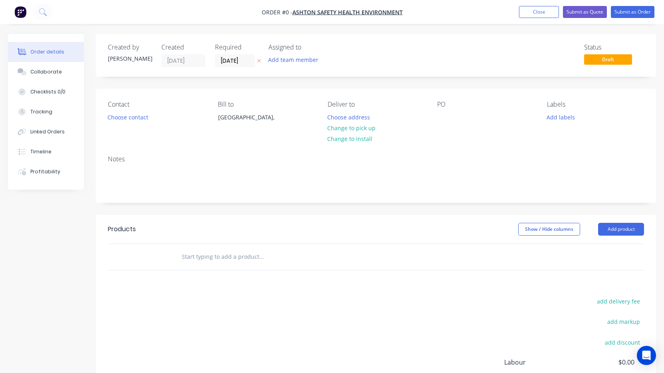
click at [121, 125] on div "Contact Choose contact" at bounding box center [156, 119] width 97 height 36
click at [126, 115] on button "Choose contact" at bounding box center [127, 116] width 49 height 11
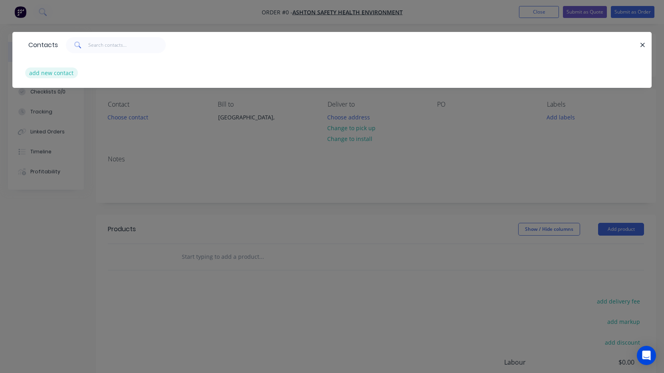
click at [62, 71] on button "add new contact" at bounding box center [51, 73] width 53 height 11
select select "AU"
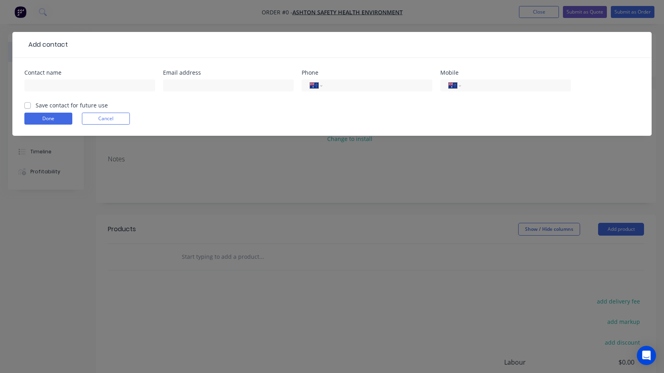
click at [61, 79] on div at bounding box center [89, 90] width 131 height 24
click at [62, 84] on input "text" at bounding box center [89, 86] width 131 height 12
paste input "Amy Ashton"
type input "Amy Ashton"
click at [228, 87] on input "text" at bounding box center [228, 86] width 131 height 12
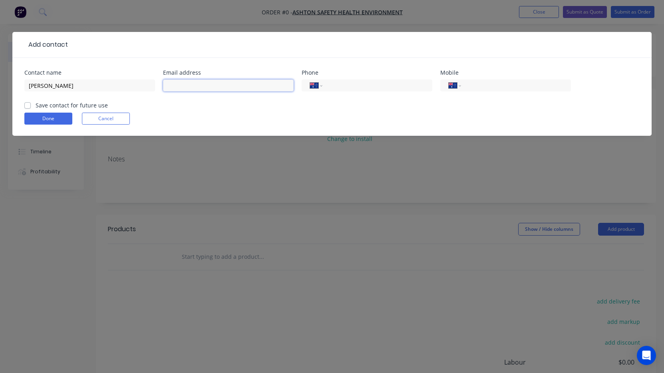
paste input "amy@ashtonshe.com.au"
type input "amy@ashtonshe.com.au"
click at [490, 84] on input "tel" at bounding box center [515, 85] width 96 height 9
paste input "0457 254 837"
type input "0457 254 837"
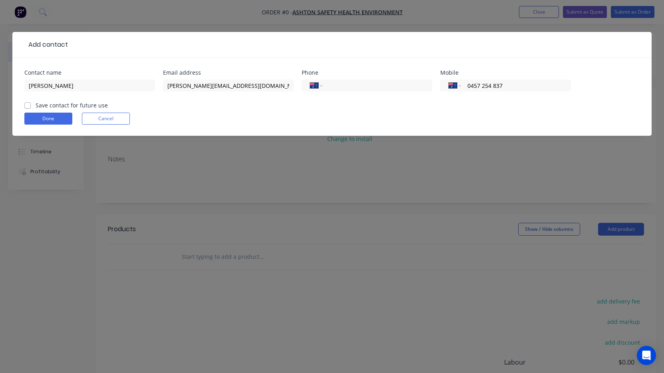
click at [36, 103] on label "Save contact for future use" at bounding box center [72, 105] width 72 height 8
click at [27, 103] on input "Save contact for future use" at bounding box center [27, 105] width 6 height 8
checkbox input "true"
click at [45, 116] on button "Done" at bounding box center [48, 119] width 48 height 12
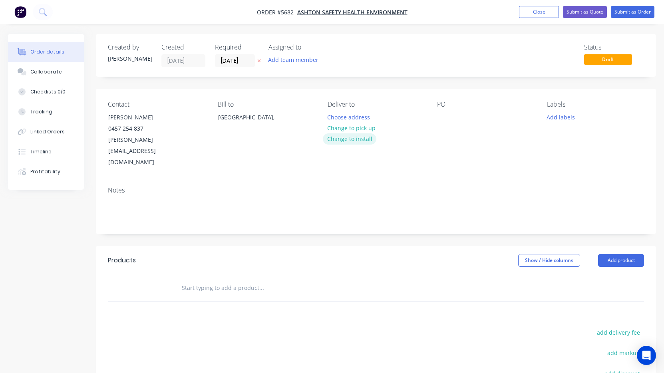
click at [350, 136] on button "Change to install" at bounding box center [350, 138] width 54 height 11
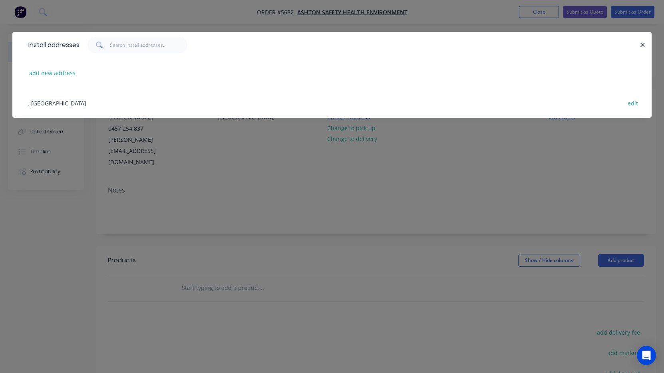
click at [54, 67] on div "add new address" at bounding box center [331, 73] width 615 height 30
click at [56, 79] on div "add new address" at bounding box center [331, 73] width 615 height 30
click at [50, 75] on button "add new address" at bounding box center [52, 73] width 55 height 11
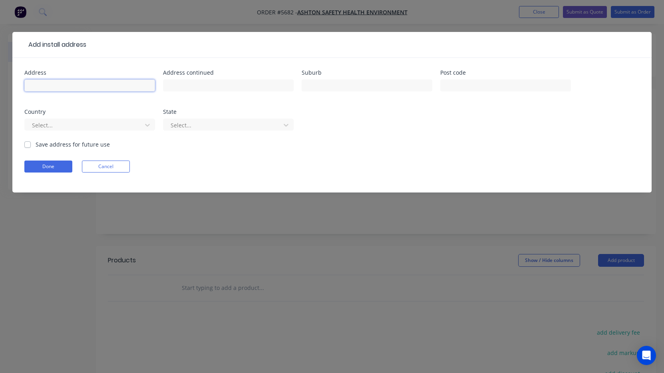
click at [51, 86] on input "text" at bounding box center [89, 86] width 131 height 12
paste input "1/163 Wright St, Kewdale WA, 6105"
type input "1/163 Wright St, Kewdale WA, 6105"
click at [54, 165] on button "Done" at bounding box center [48, 167] width 48 height 12
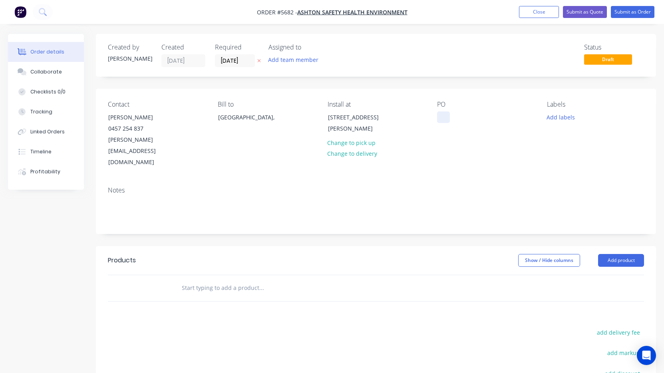
click at [441, 119] on div at bounding box center [443, 117] width 13 height 12
click at [241, 275] on div at bounding box center [316, 288] width 288 height 26
click at [230, 280] on input "text" at bounding box center [261, 288] width 160 height 16
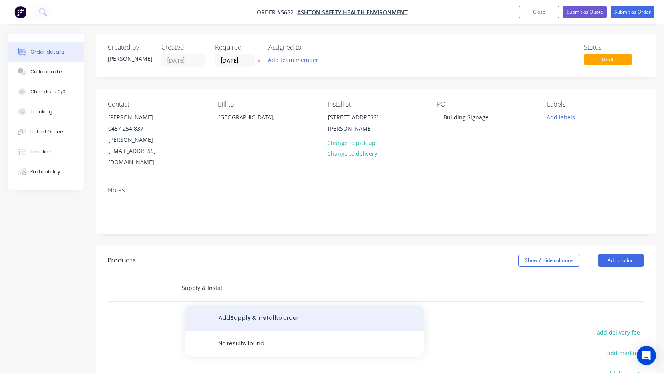
type input "Supply & Install"
click at [277, 306] on button "Add Supply & Install to order" at bounding box center [305, 319] width 240 height 26
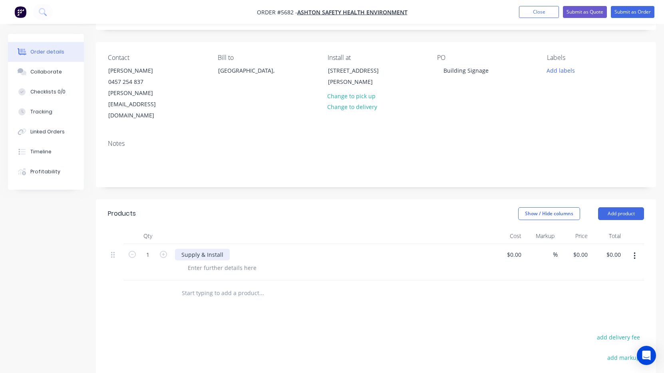
scroll to position [49, 0]
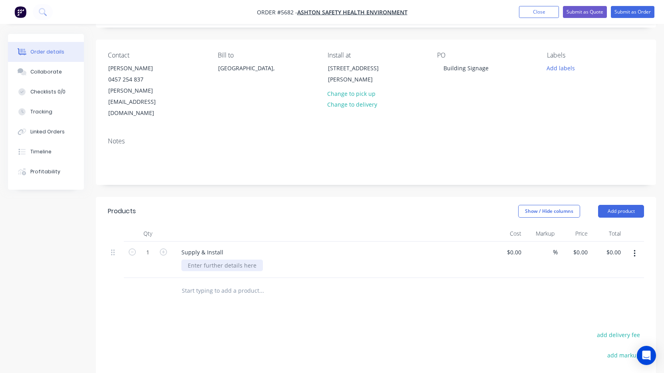
click at [199, 260] on div at bounding box center [222, 266] width 82 height 12
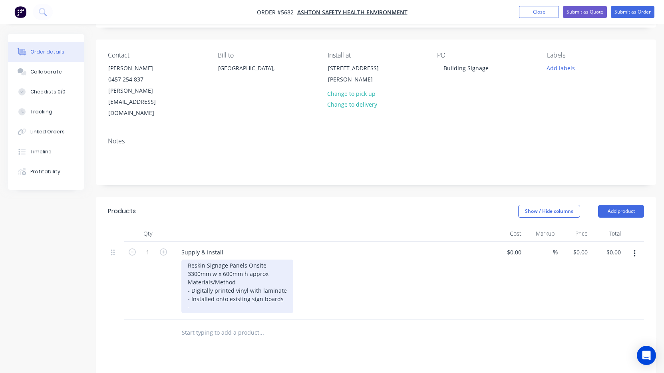
click at [185, 260] on div "Reskin Signage Panels Onsite 3300mm w x 600mm h approx Materials/Method - Digit…" at bounding box center [237, 287] width 112 height 54
click at [227, 286] on div "Reskin Signage Panels Onsite 2 x 3300mm w x 600mm h approx Materials/Method - D…" at bounding box center [237, 287] width 112 height 54
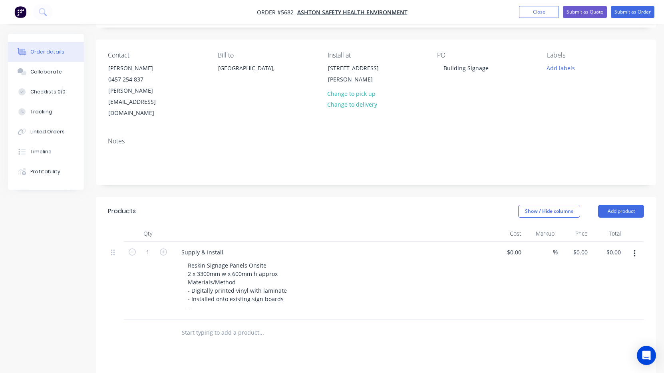
click at [227, 296] on div "Supply & Install Reskin Signage Panels Onsite 2 x 3300mm w x 600mm h approx Mat…" at bounding box center [332, 281] width 320 height 78
click at [225, 325] on input "text" at bounding box center [261, 333] width 160 height 16
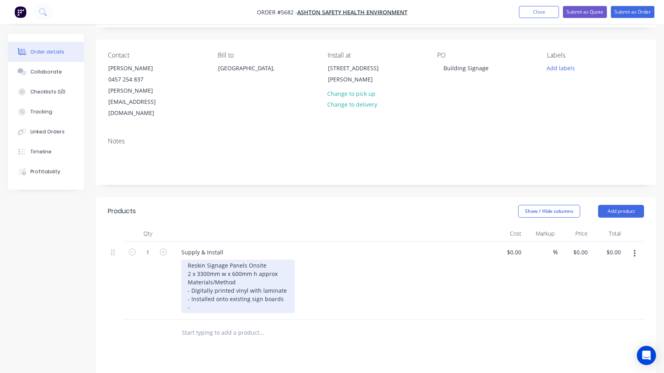
click at [212, 284] on div "Reskin Signage Panels Onsite 2 x 3300mm w x 600mm h approx Materials/Method - D…" at bounding box center [237, 287] width 113 height 54
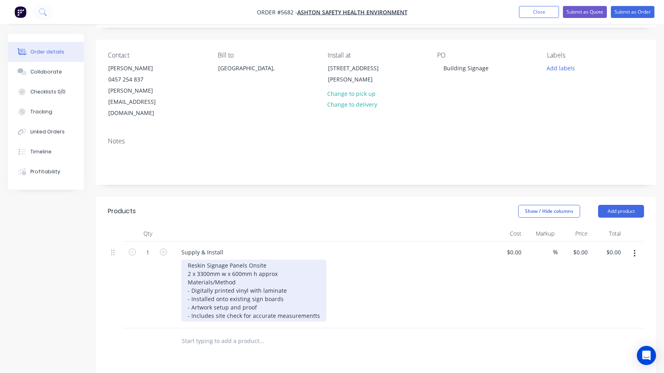
click at [289, 293] on div "Reskin Signage Panels Onsite 2 x 3300mm w x 600mm h approx Materials/Method - D…" at bounding box center [253, 291] width 145 height 62
click at [295, 295] on div "Reskin Signage Panels Onsite 2 x 3300mm w x 600mm h approx Materials/Method - D…" at bounding box center [253, 291] width 145 height 62
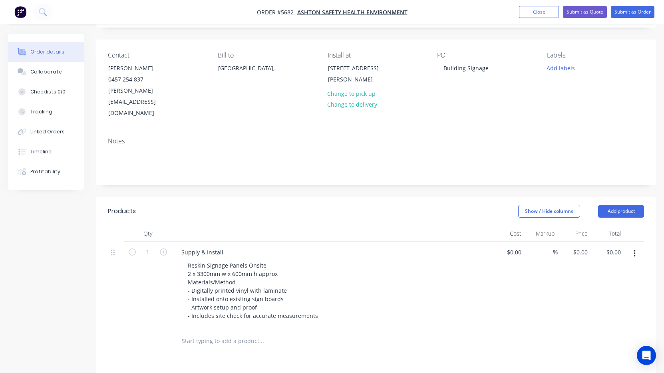
click at [308, 340] on div "Products Show / Hide columns Add product Qty Cost Markup Price Total 1 Supply &…" at bounding box center [376, 371] width 560 height 349
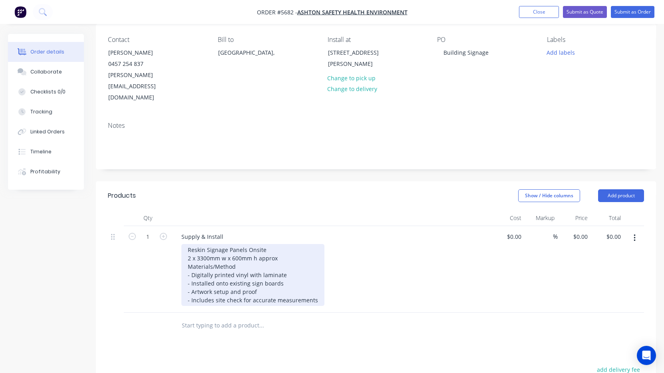
scroll to position [69, 0]
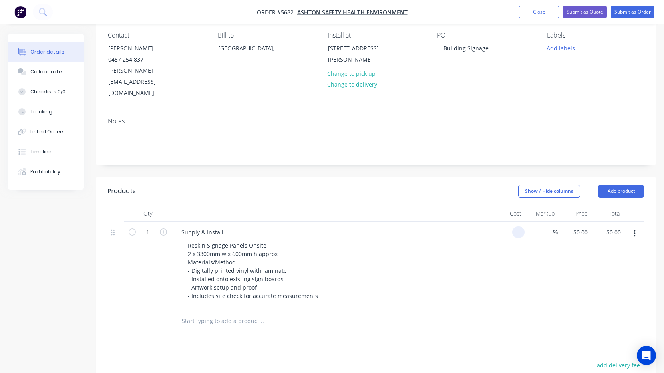
click at [513, 227] on div at bounding box center [518, 233] width 12 height 12
type input "$1,290.00"
click at [431, 276] on div "Reskin Signage Panels Onsite 2 x 3300mm w x 600mm h approx Materials/Method - D…" at bounding box center [334, 271] width 307 height 62
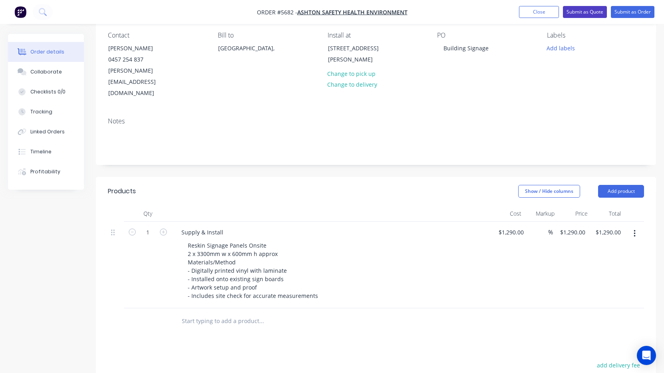
click at [585, 15] on button "Submit as Quote" at bounding box center [585, 12] width 44 height 12
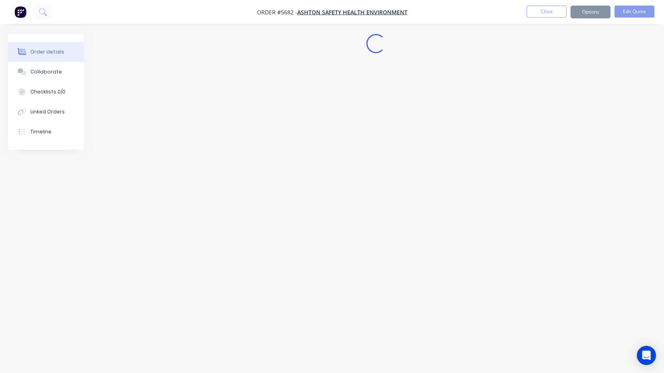
scroll to position [0, 0]
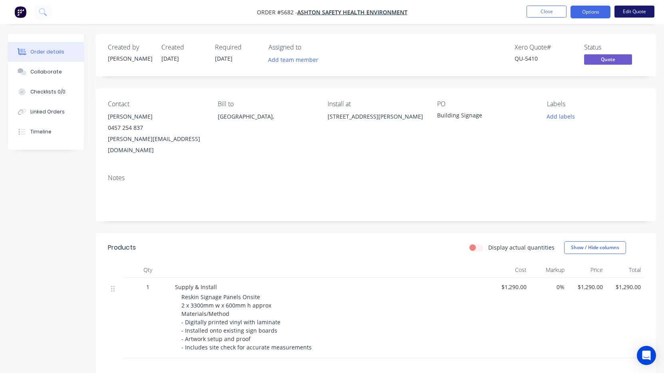
click at [638, 14] on button "Edit Quote" at bounding box center [634, 12] width 40 height 12
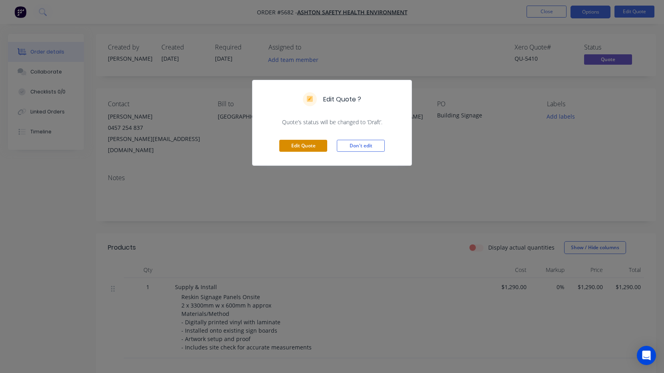
click at [311, 147] on button "Edit Quote" at bounding box center [303, 146] width 48 height 12
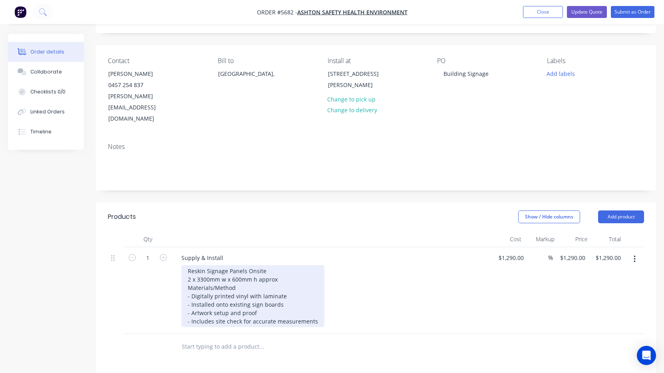
scroll to position [44, 0]
click at [313, 297] on div "Reskin Signage Panels Onsite 2 x 3300mm w x 600mm h approx Materials/Method - D…" at bounding box center [252, 295] width 143 height 62
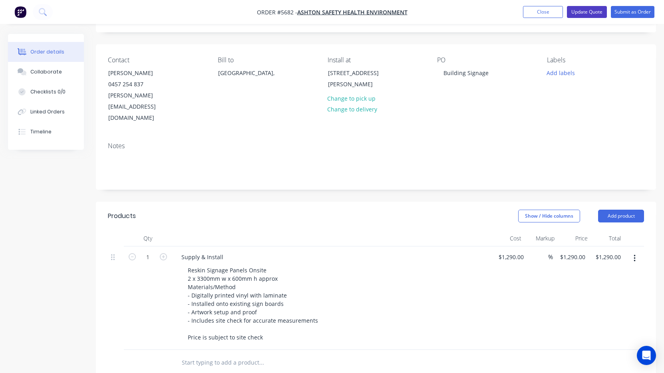
click at [591, 12] on button "Update Quote" at bounding box center [587, 12] width 40 height 12
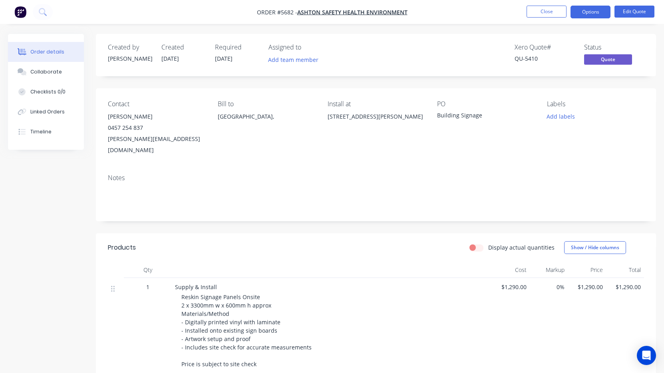
scroll to position [0, 0]
click at [552, 15] on button "Close" at bounding box center [547, 12] width 40 height 12
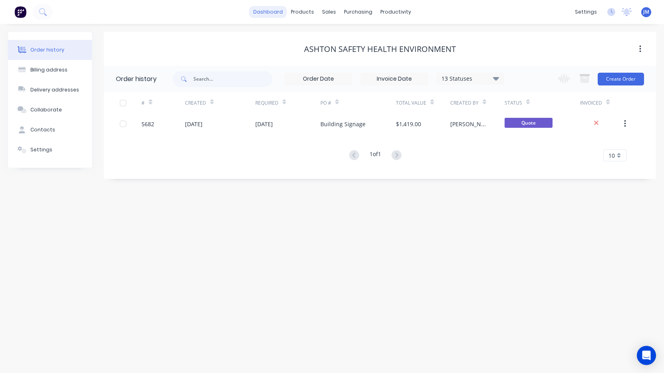
click at [266, 13] on link "dashboard" at bounding box center [268, 12] width 38 height 12
